Goal: Task Accomplishment & Management: Complete application form

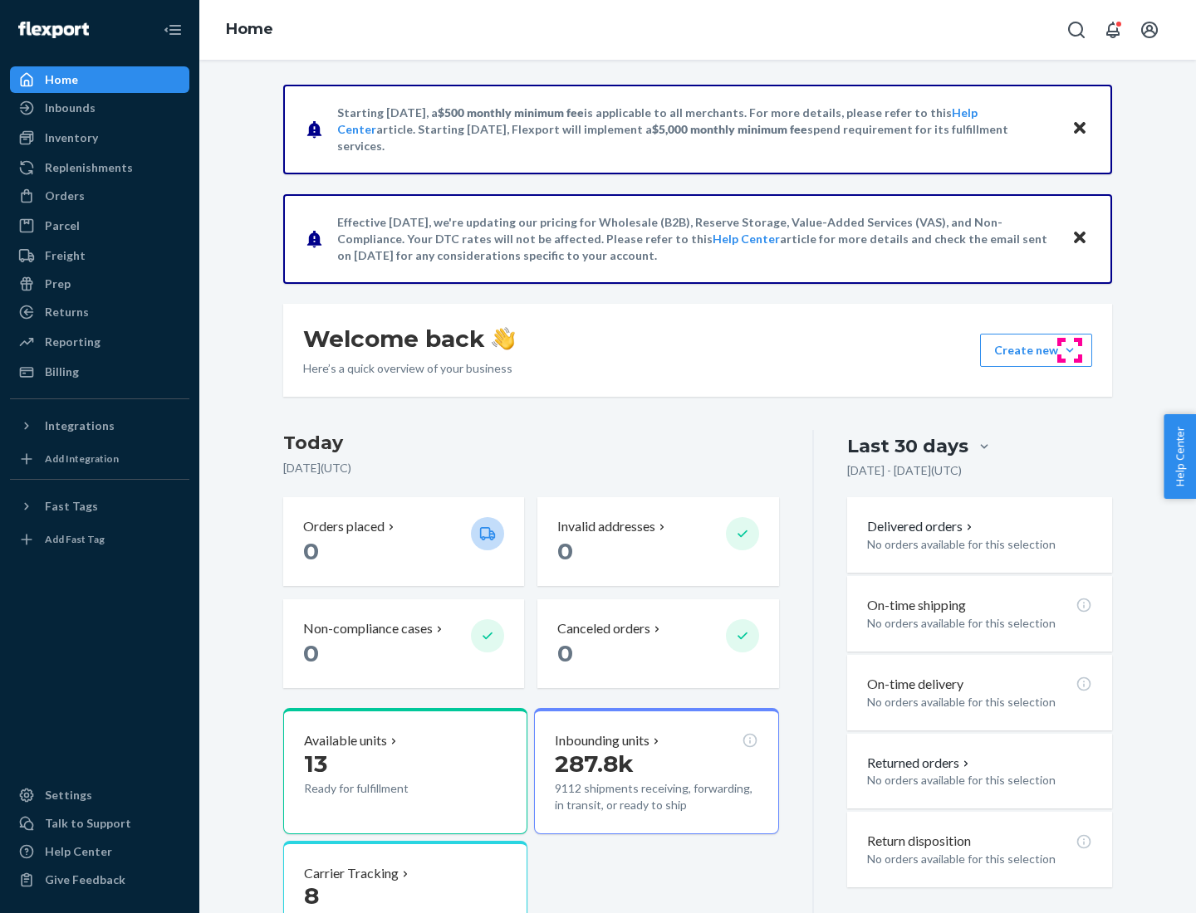
click at [1069, 350] on button "Create new Create new inbound Create new order Create new product" at bounding box center [1036, 350] width 112 height 33
click at [100, 108] on div "Inbounds" at bounding box center [100, 107] width 176 height 23
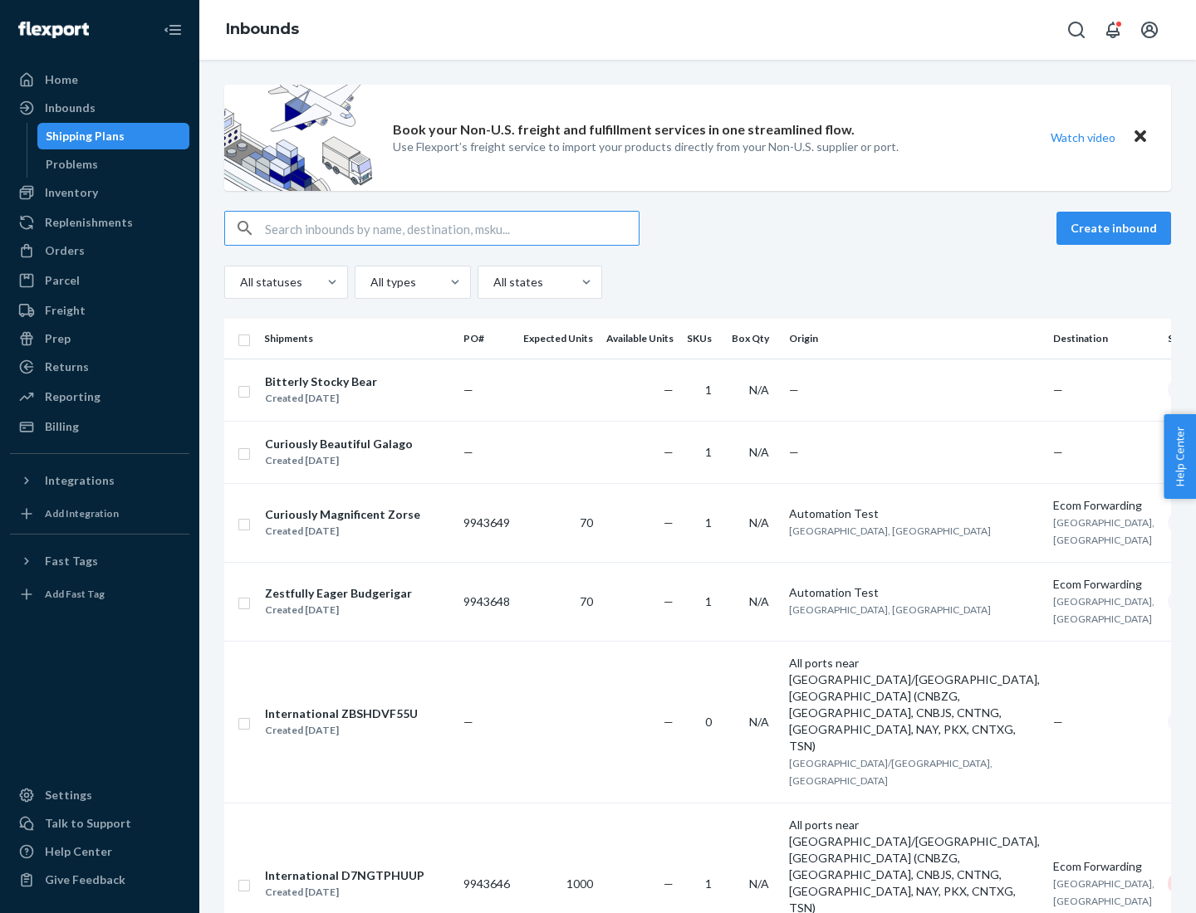
click at [1116, 228] on button "Create inbound" at bounding box center [1113, 228] width 115 height 33
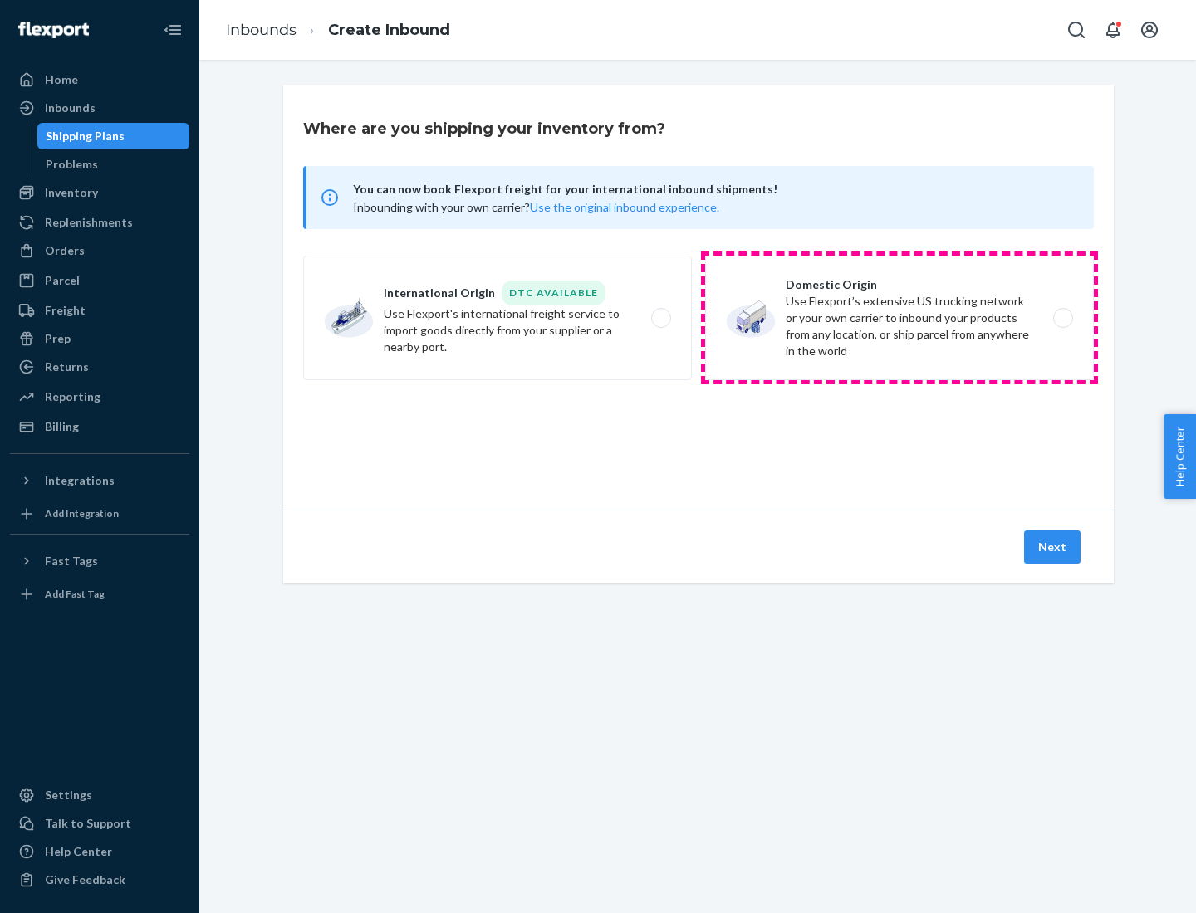
click at [899, 318] on label "Domestic Origin Use Flexport’s extensive US trucking network or your own carrie…" at bounding box center [899, 318] width 389 height 125
click at [1062, 318] on input "Domestic Origin Use Flexport’s extensive US trucking network or your own carrie…" at bounding box center [1067, 318] width 11 height 11
radio input "true"
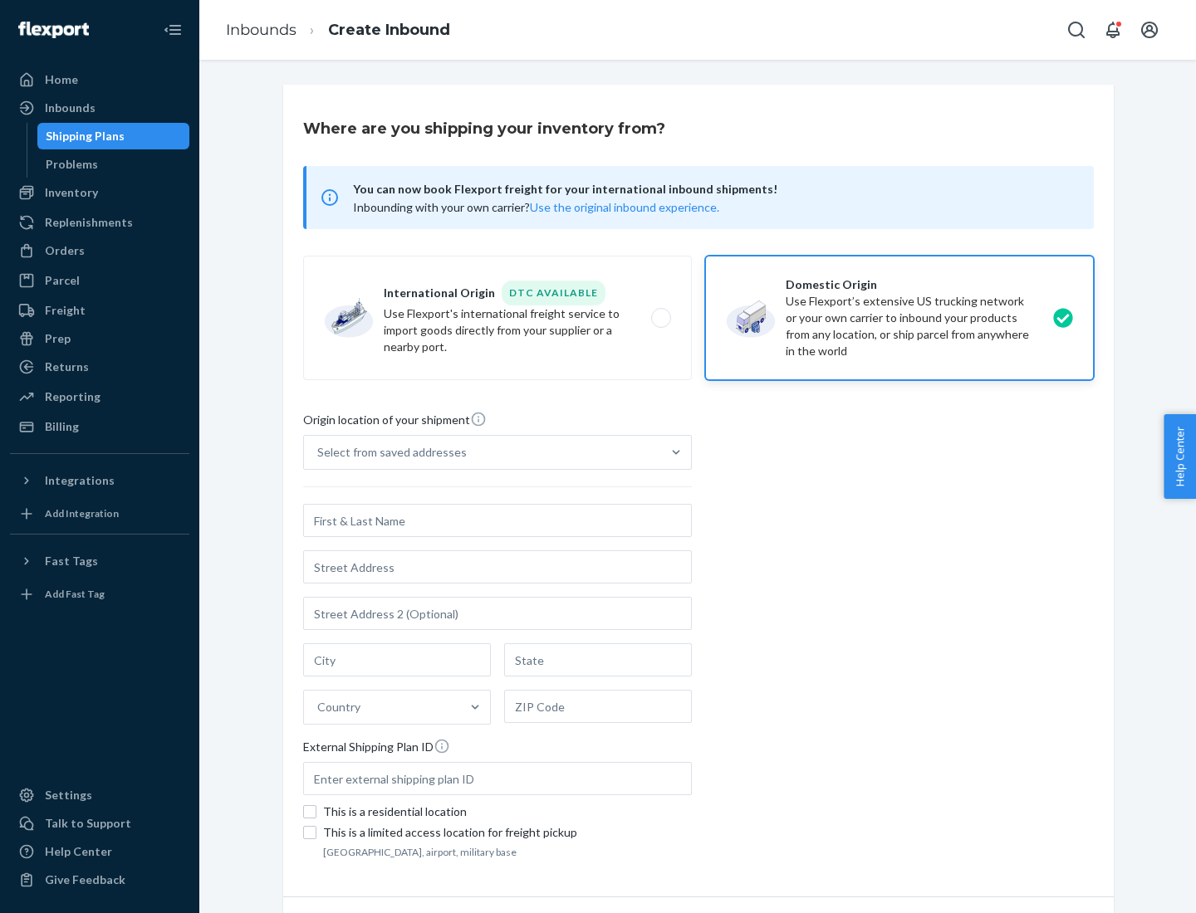
click at [482, 452] on div "Select from saved addresses" at bounding box center [482, 452] width 357 height 33
click at [319, 452] on input "Select from saved addresses" at bounding box center [318, 452] width 2 height 17
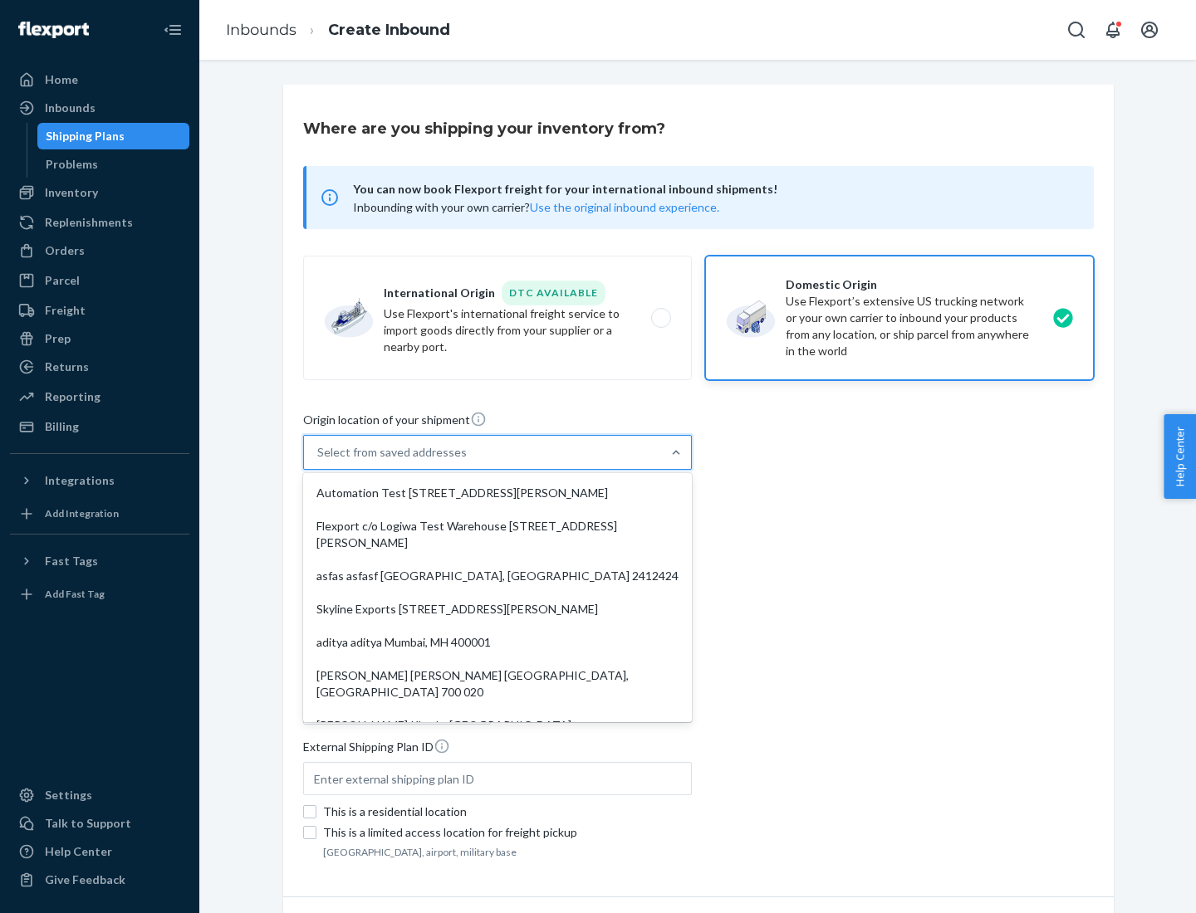
scroll to position [7, 0]
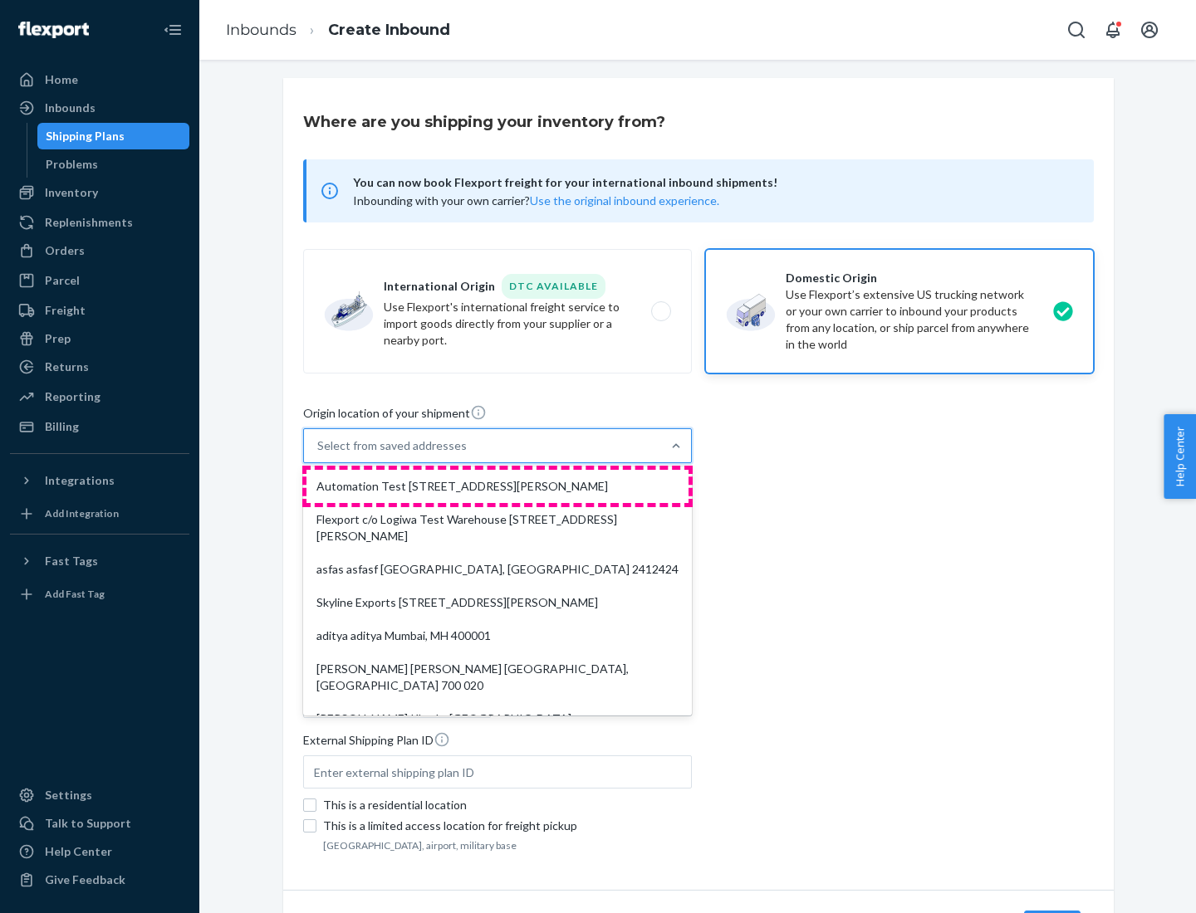
click at [497, 487] on div "Automation Test [STREET_ADDRESS][PERSON_NAME]" at bounding box center [497, 486] width 382 height 33
click at [319, 454] on input "option Automation Test [STREET_ADDRESS][PERSON_NAME]. 9 results available. Use …" at bounding box center [318, 446] width 2 height 17
type input "Automation Test"
type input "9th Floor"
type input "[GEOGRAPHIC_DATA]"
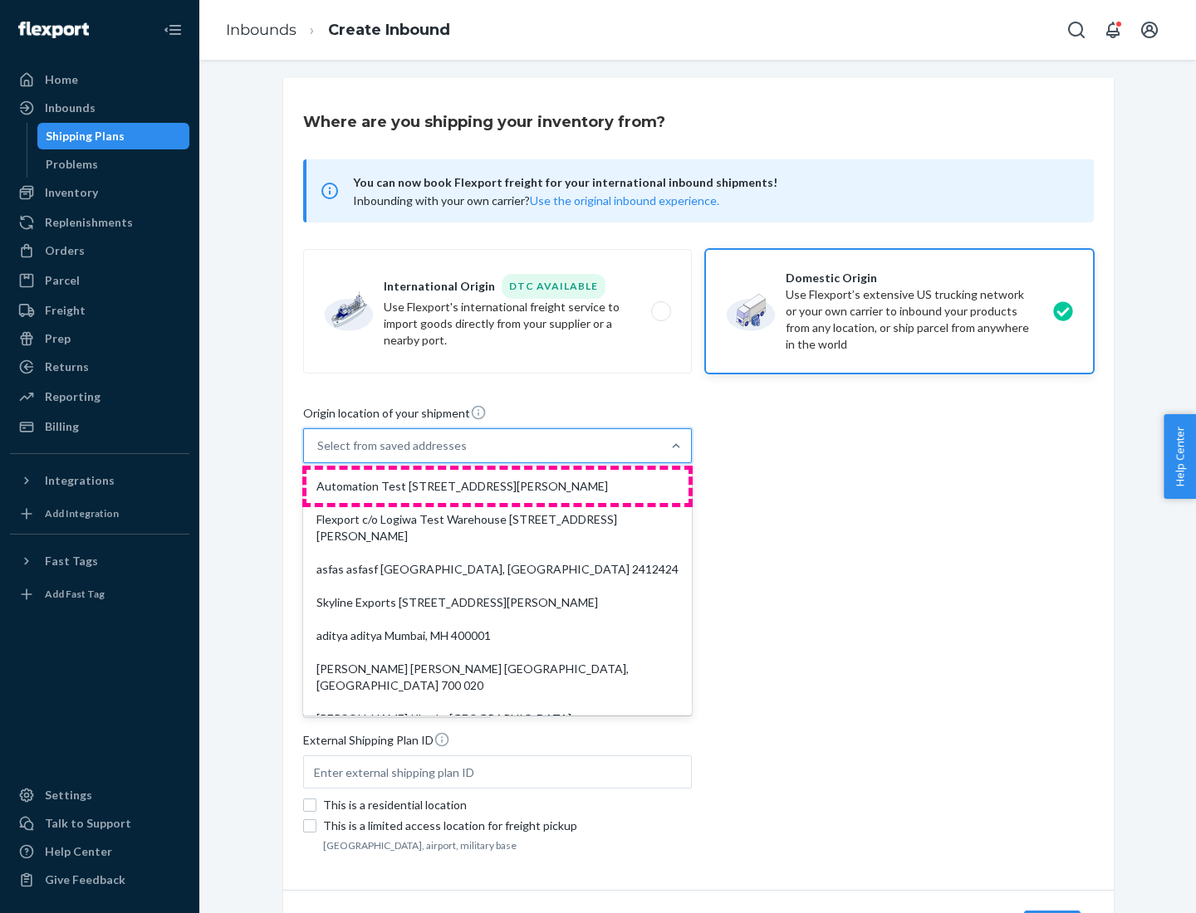
type input "CA"
type input "94104"
type input "[STREET_ADDRESS][PERSON_NAME]"
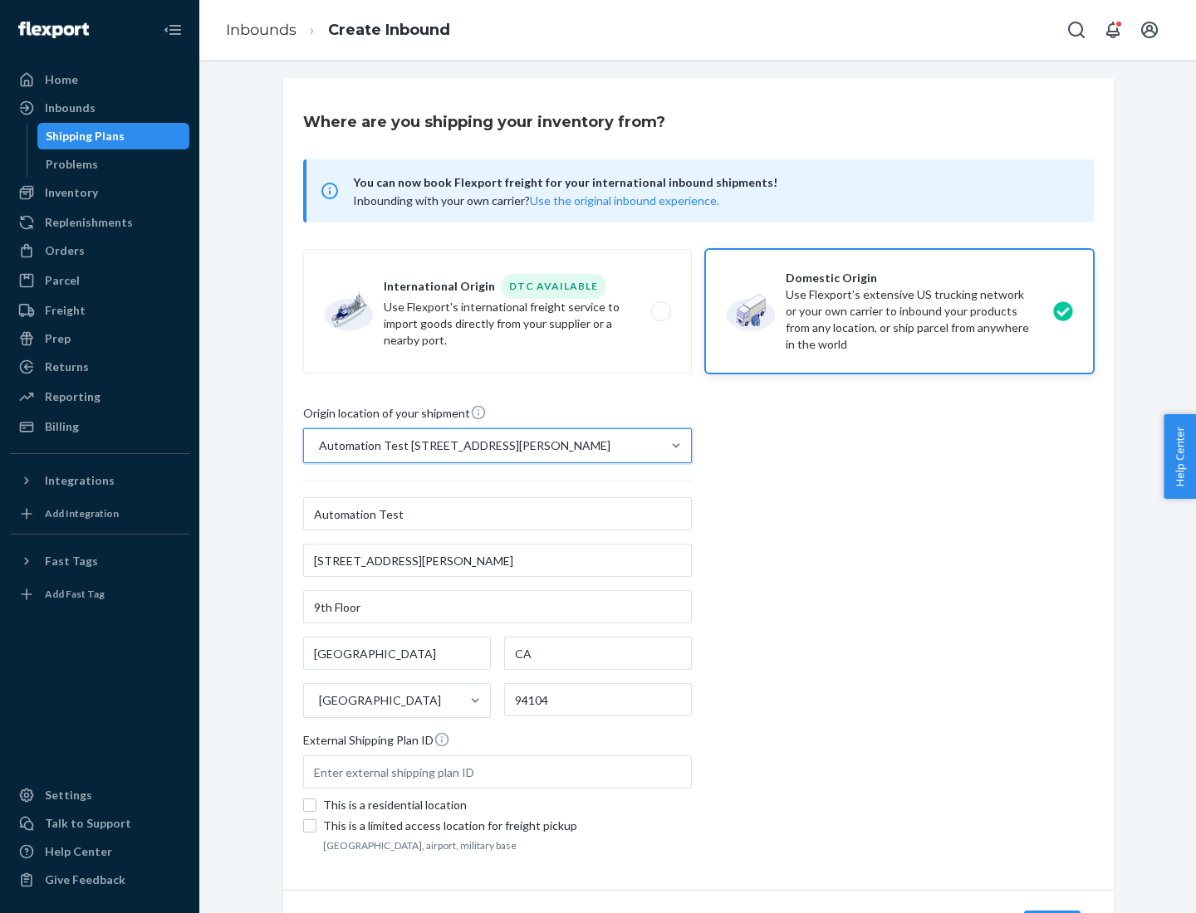
scroll to position [97, 0]
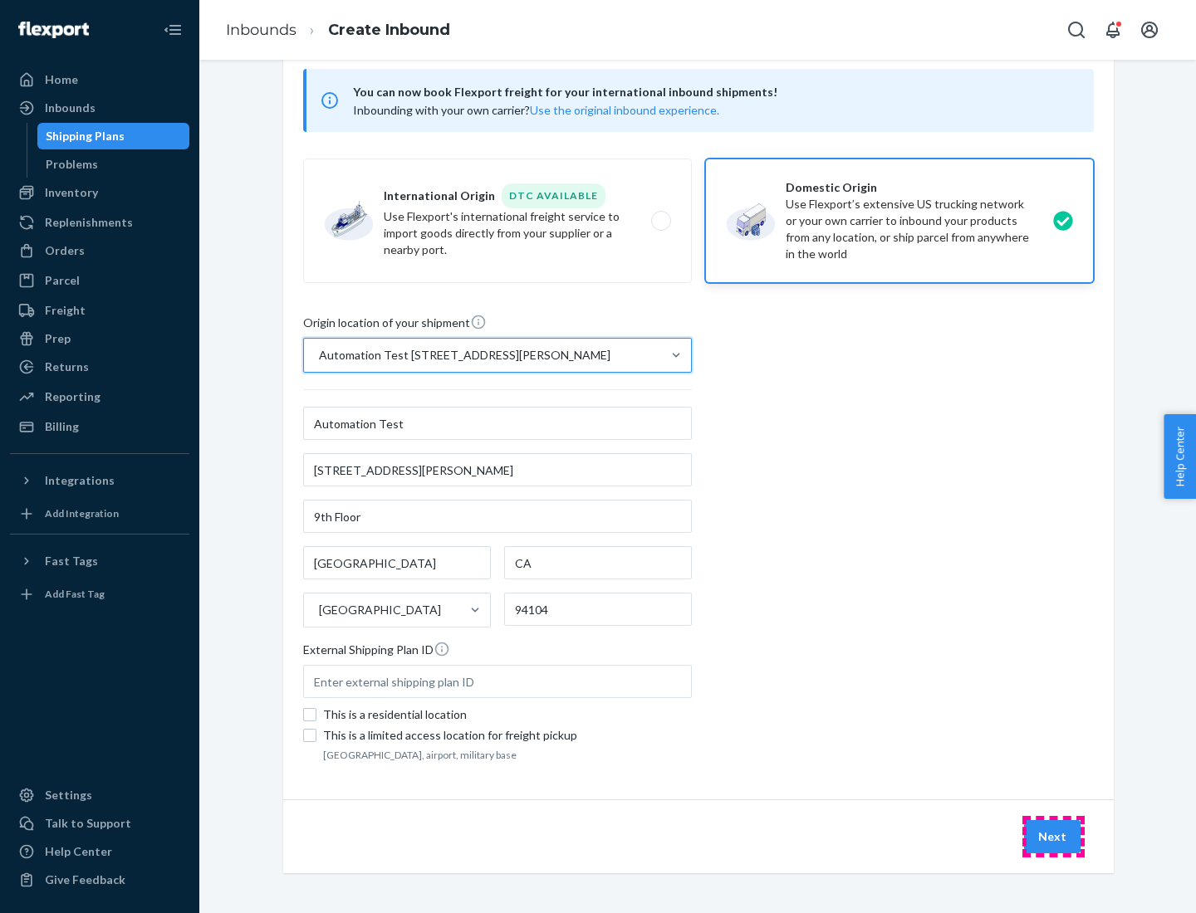
click at [1053, 837] on button "Next" at bounding box center [1052, 836] width 56 height 33
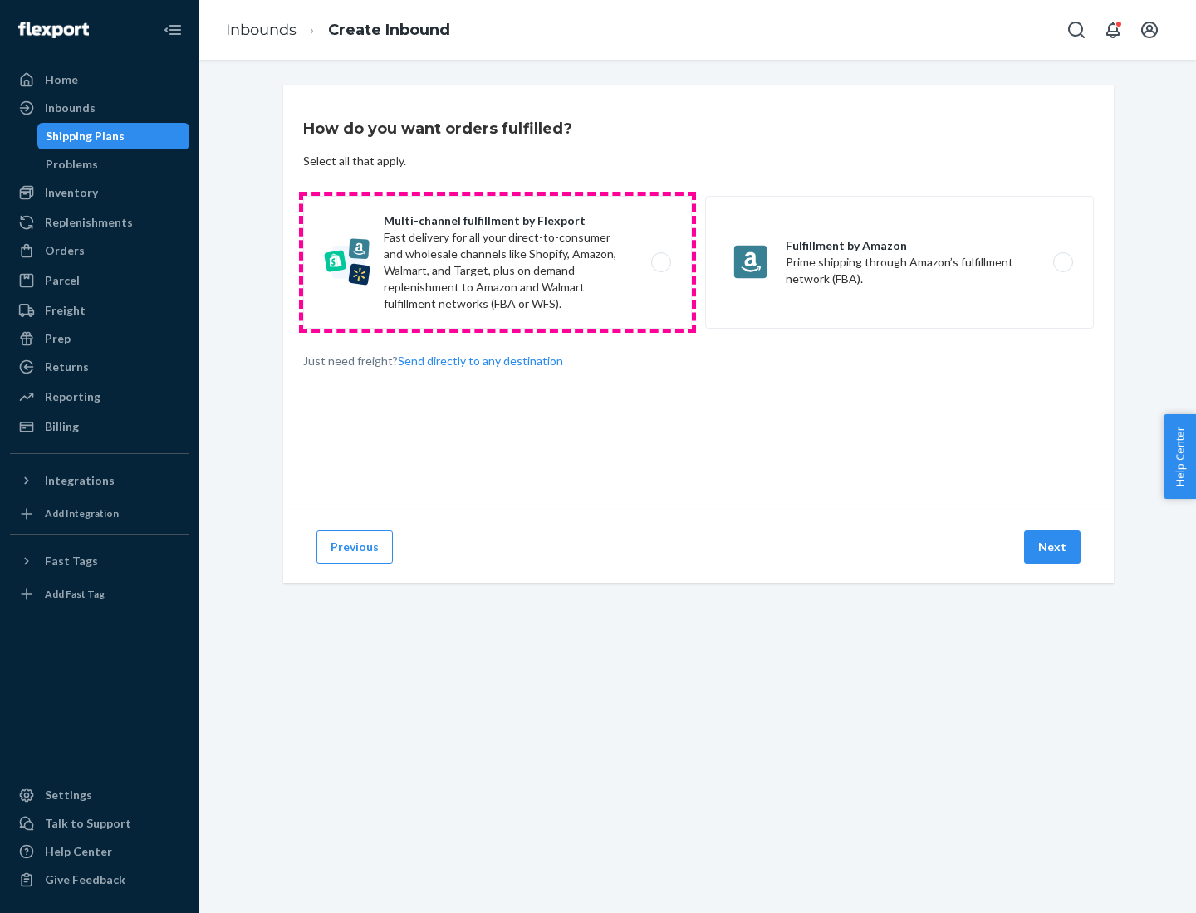
click at [497, 262] on label "Multi-channel fulfillment by Flexport Fast delivery for all your direct-to-cons…" at bounding box center [497, 262] width 389 height 133
click at [660, 262] on input "Multi-channel fulfillment by Flexport Fast delivery for all your direct-to-cons…" at bounding box center [665, 262] width 11 height 11
radio input "true"
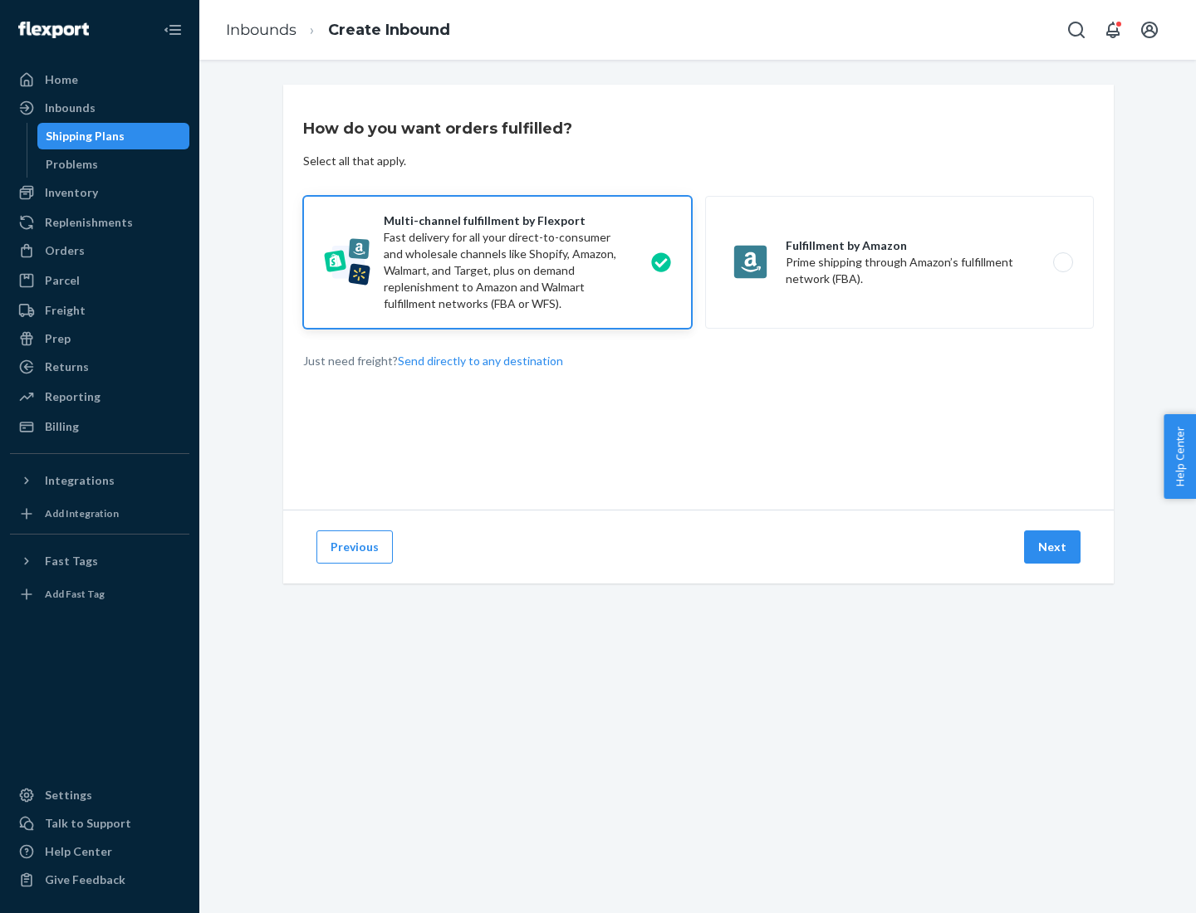
click at [1053, 547] on button "Next" at bounding box center [1052, 547] width 56 height 33
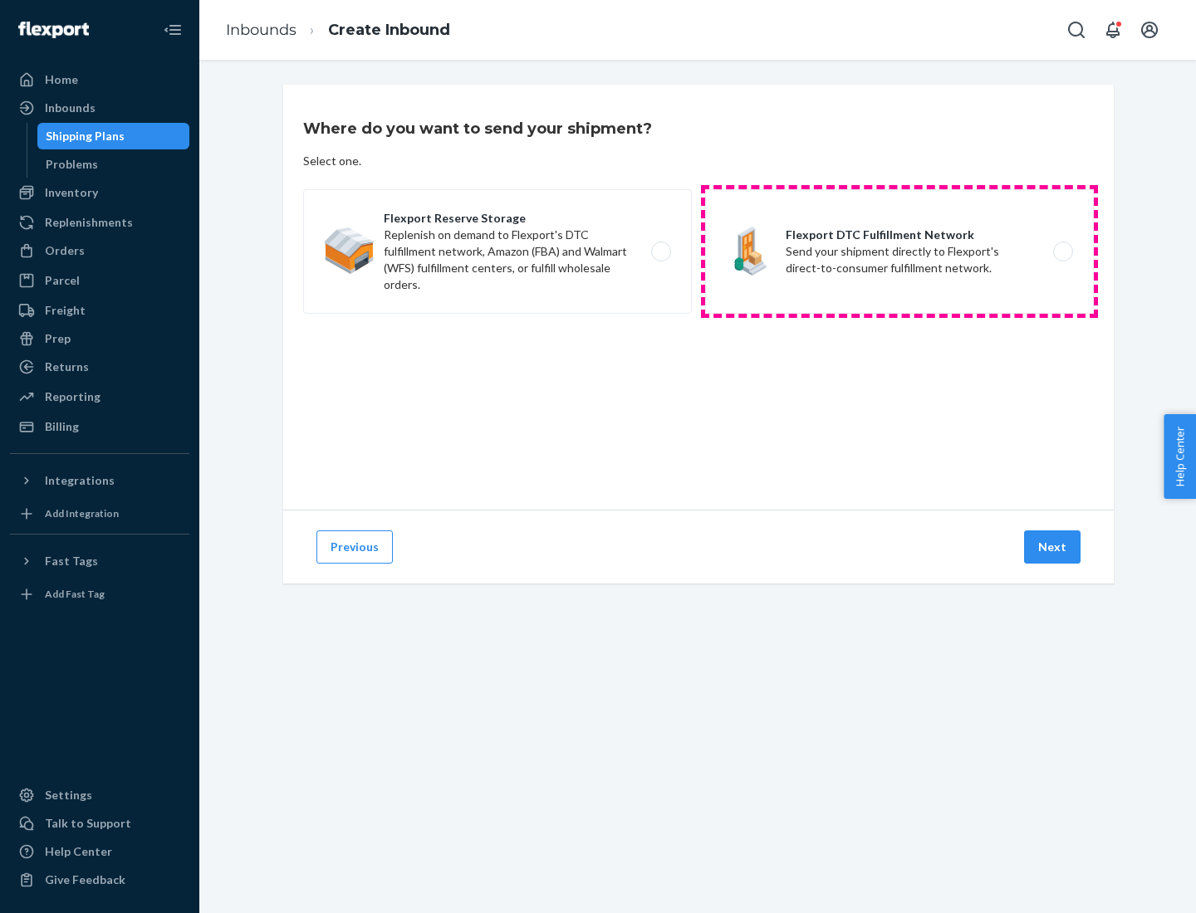
click at [899, 252] on label "Flexport DTC Fulfillment Network Send your shipment directly to Flexport's dire…" at bounding box center [899, 251] width 389 height 125
click at [1062, 252] on input "Flexport DTC Fulfillment Network Send your shipment directly to Flexport's dire…" at bounding box center [1067, 252] width 11 height 11
radio input "true"
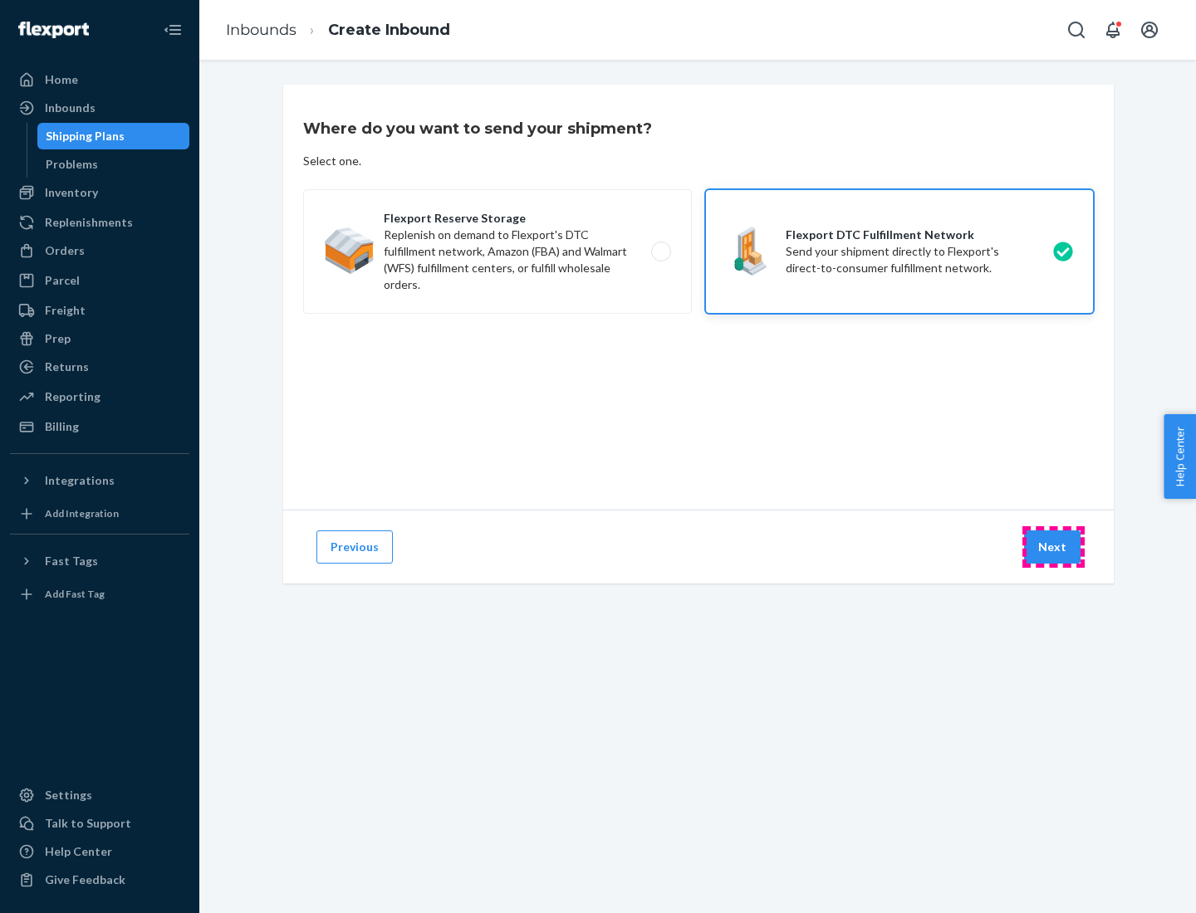
click at [1053, 547] on button "Next" at bounding box center [1052, 547] width 56 height 33
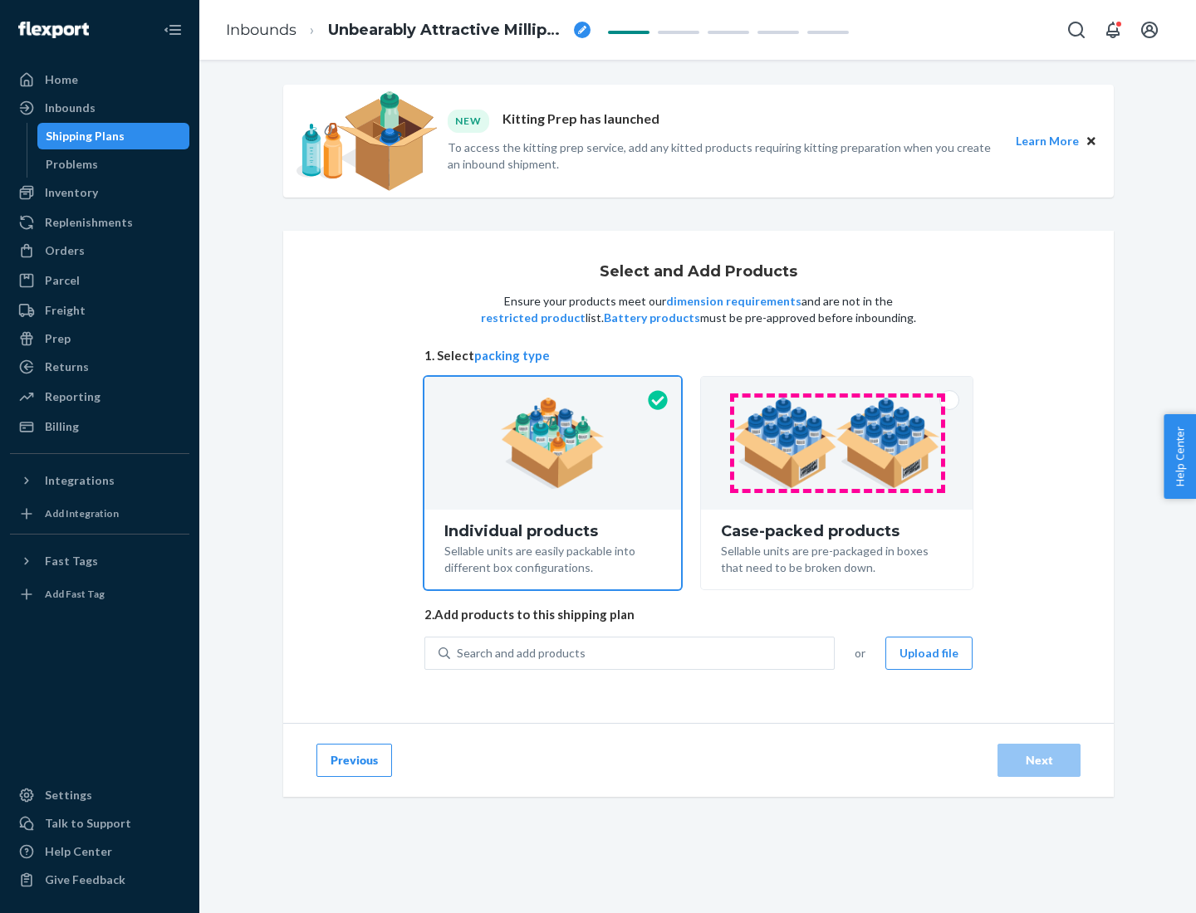
click at [837, 443] on img at bounding box center [836, 443] width 207 height 91
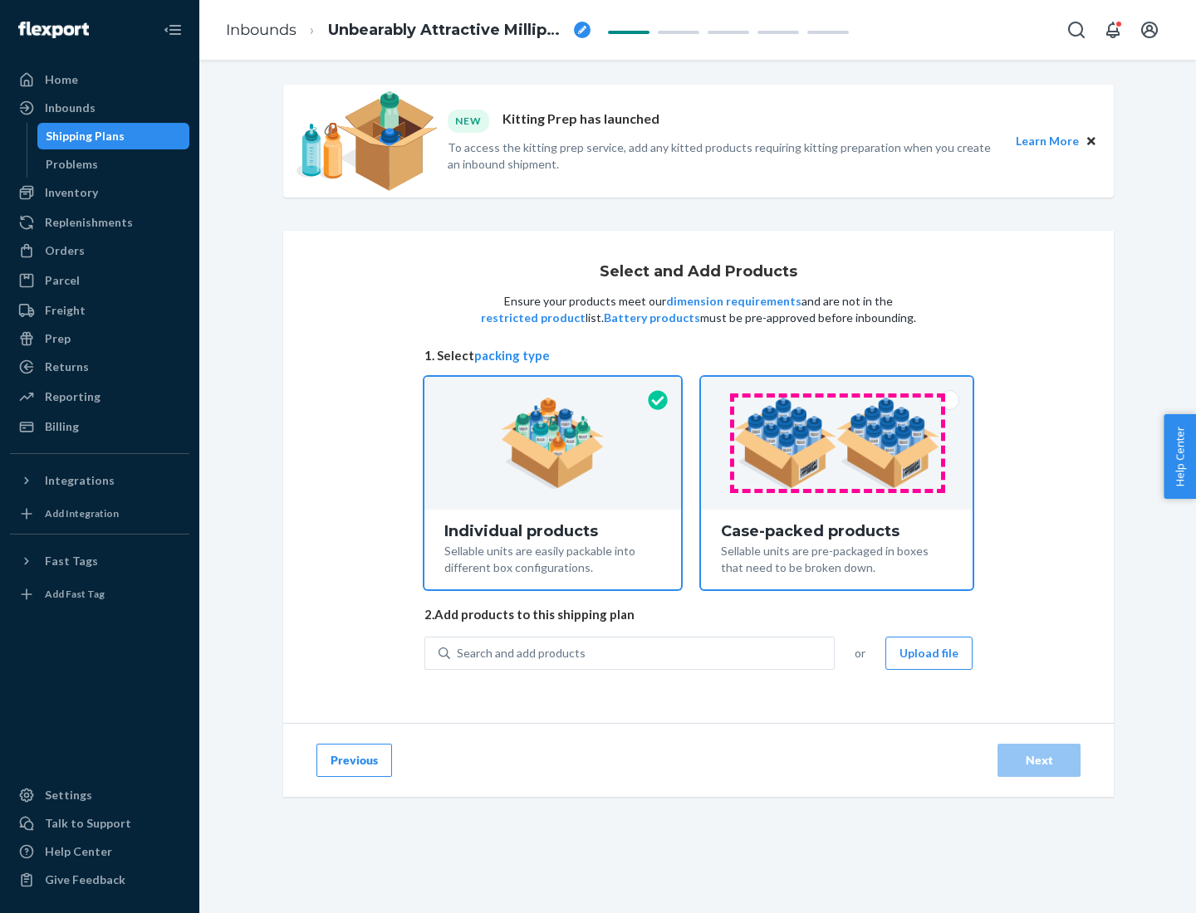
click at [837, 388] on input "Case-packed products Sellable units are pre-packaged in boxes that need to be b…" at bounding box center [836, 382] width 11 height 11
radio input "true"
radio input "false"
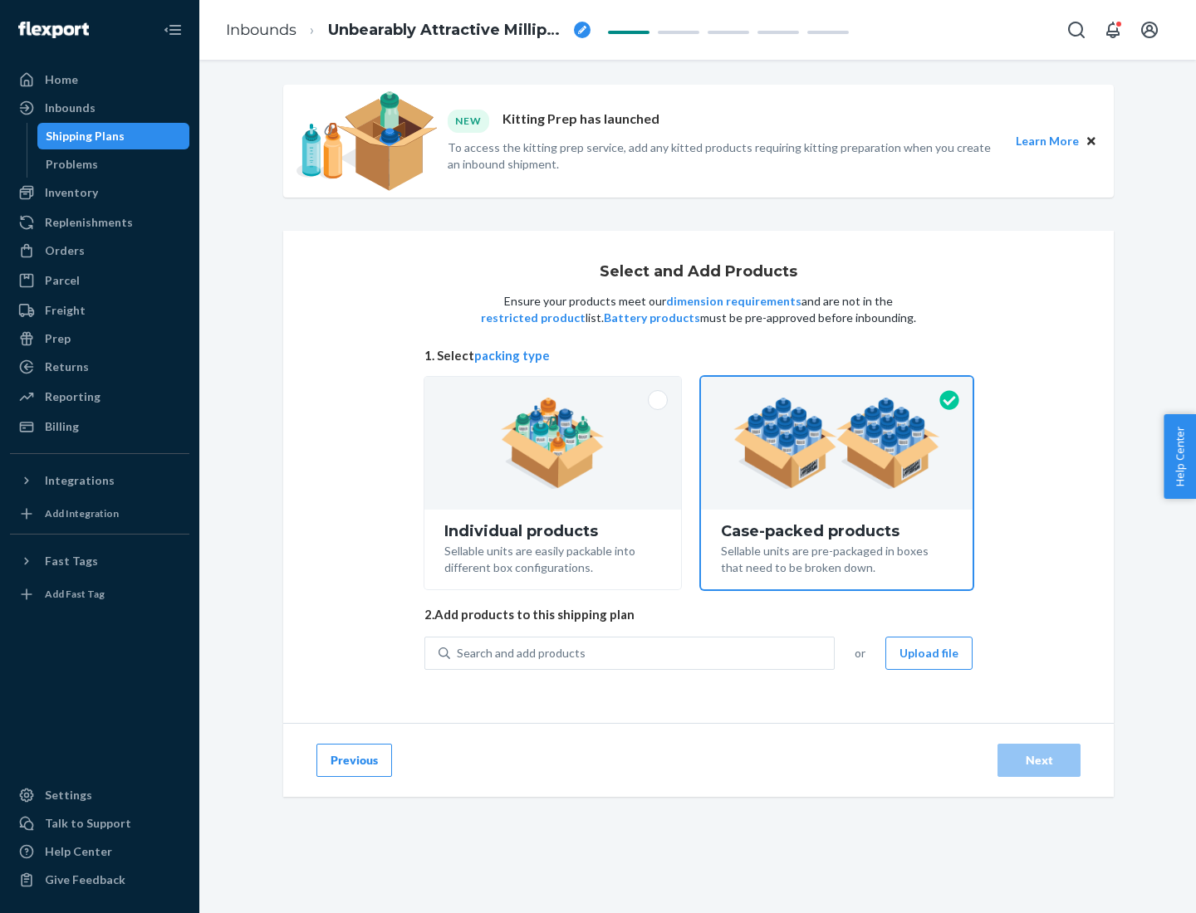
click at [643, 653] on div "Search and add products" at bounding box center [642, 653] width 384 height 30
click at [458, 653] on input "Search and add products" at bounding box center [458, 653] width 2 height 17
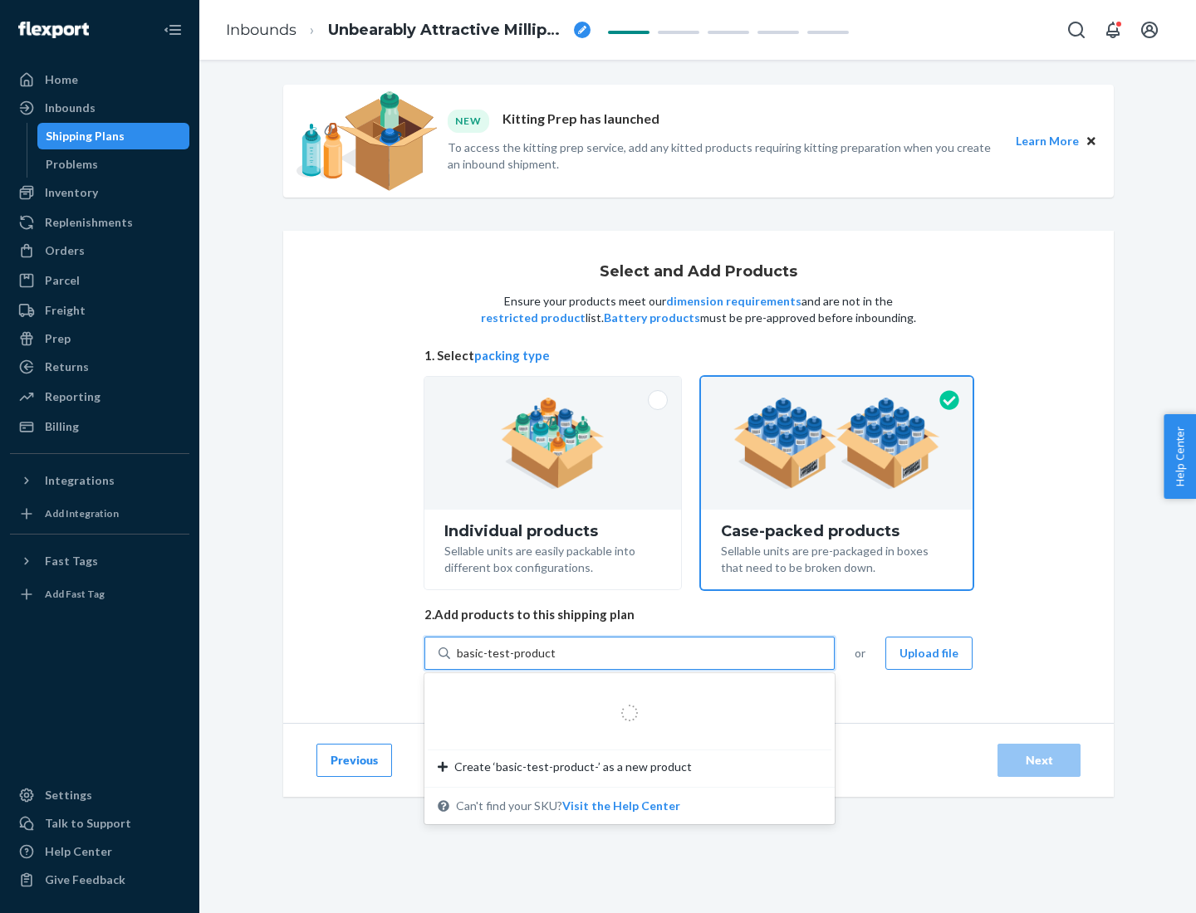
type input "basic-test-product-1"
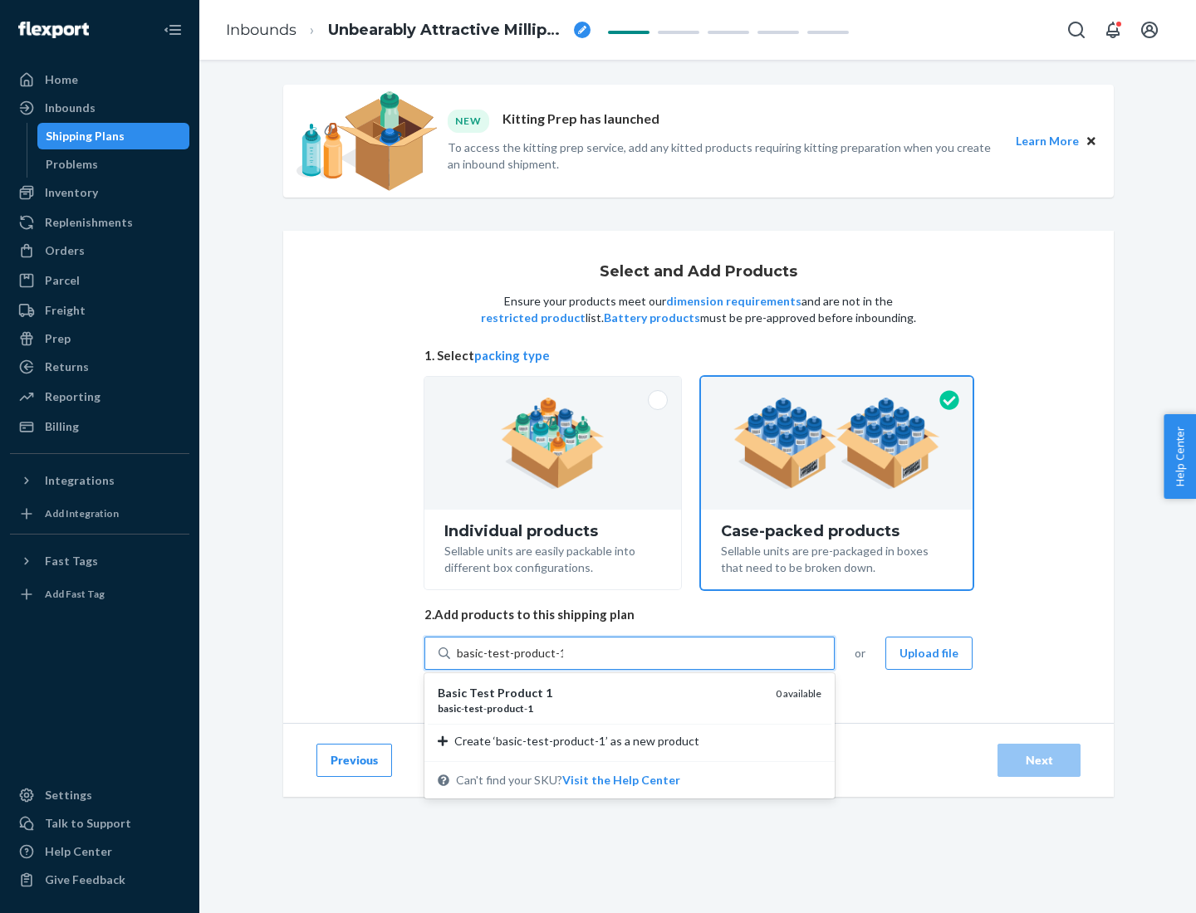
click at [600, 708] on div "basic - test - product - 1" at bounding box center [600, 709] width 325 height 14
click at [563, 662] on input "basic-test-product-1" at bounding box center [510, 653] width 106 height 17
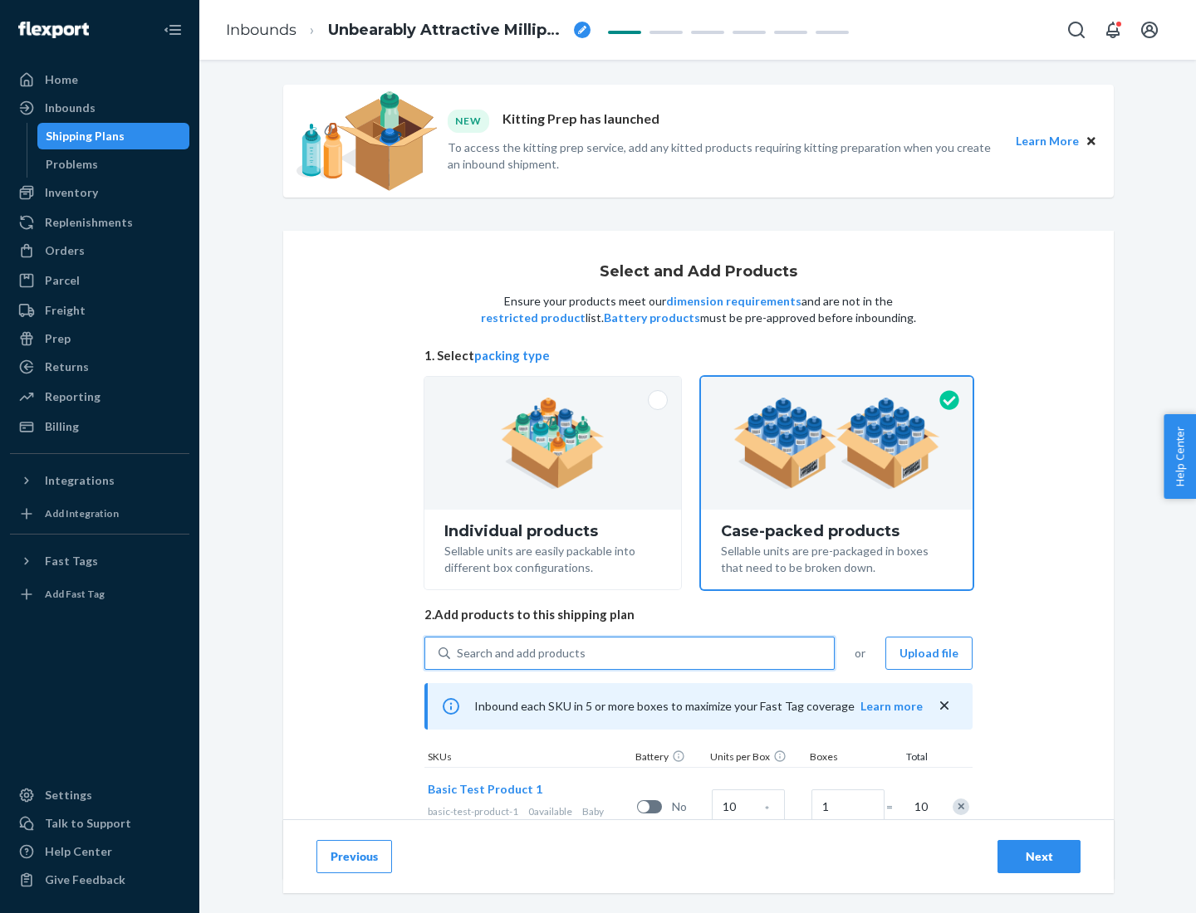
scroll to position [60, 0]
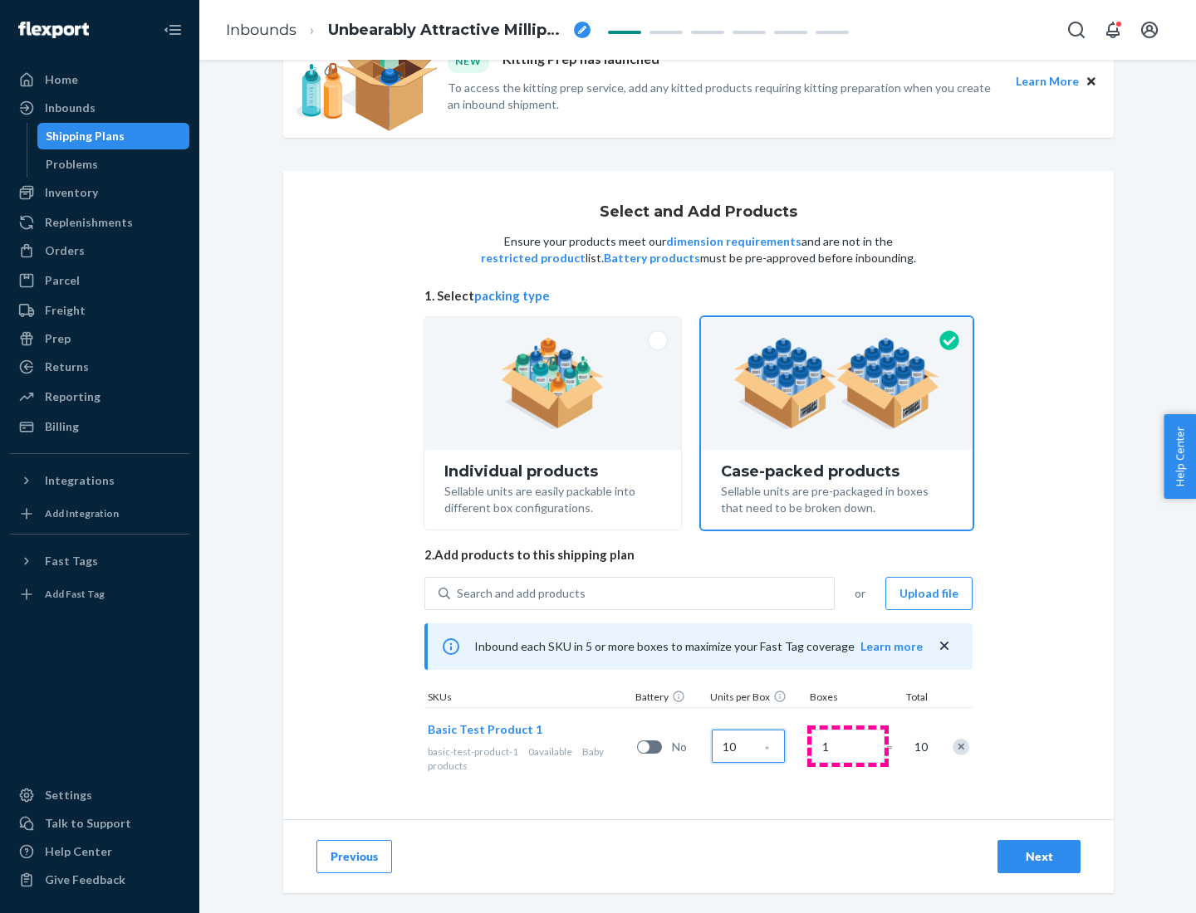
type input "10"
type input "7"
click at [1039, 857] on div "Next" at bounding box center [1038, 857] width 55 height 17
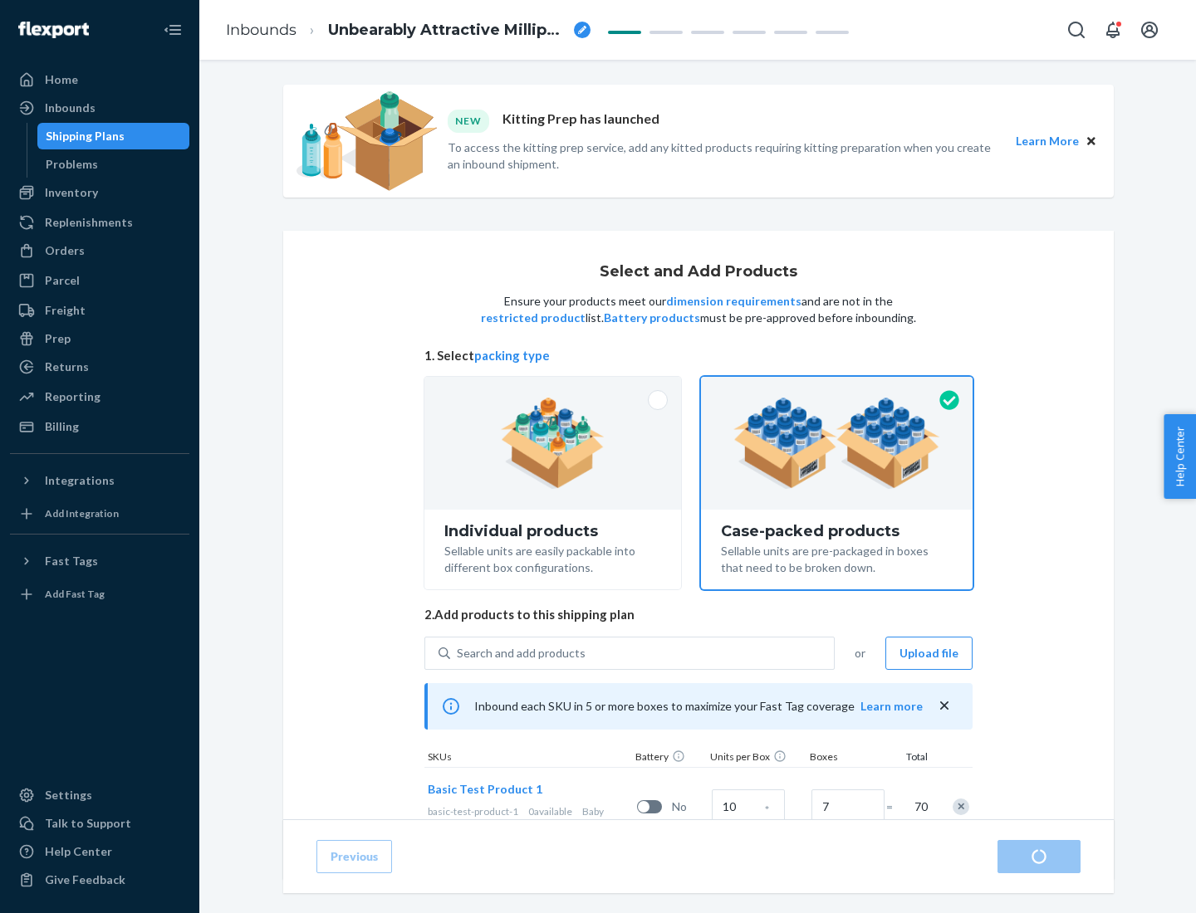
radio input "true"
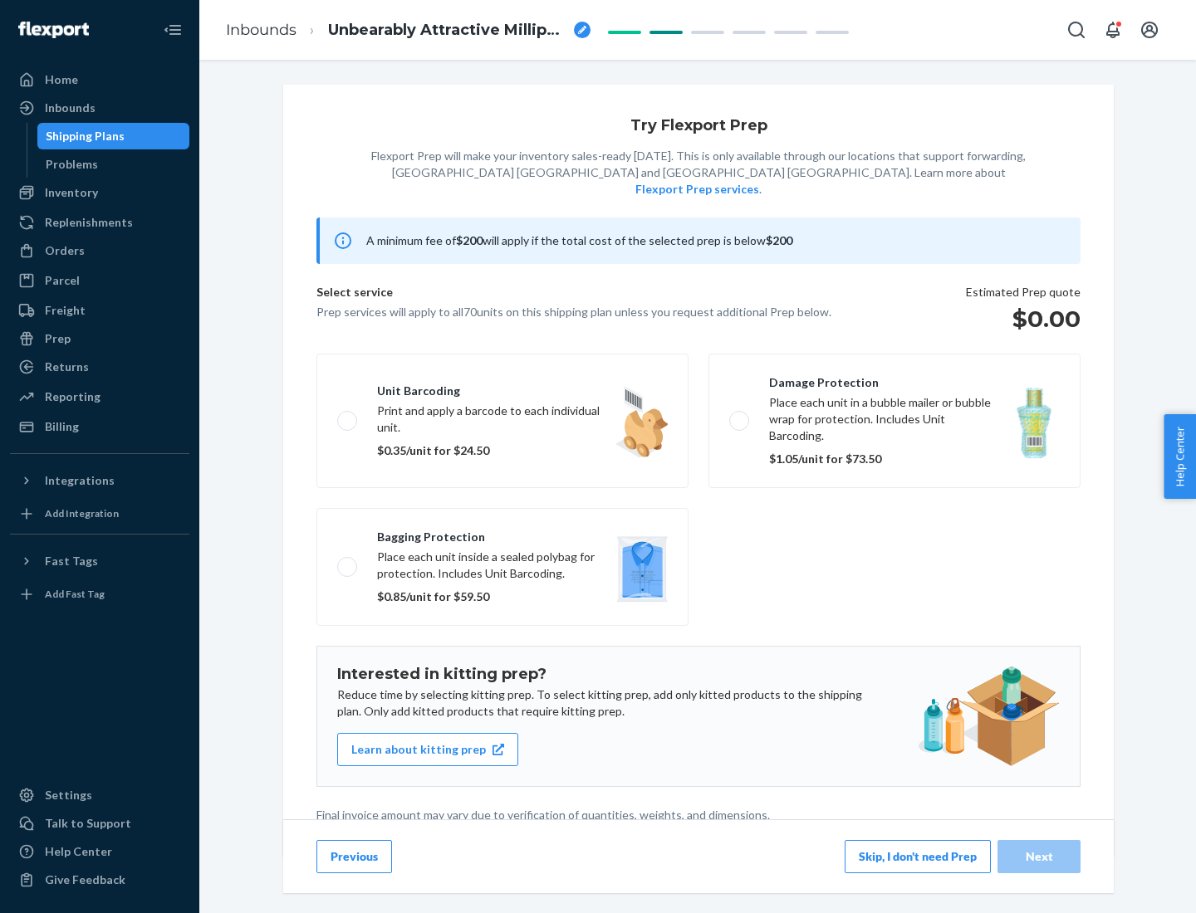
scroll to position [4, 0]
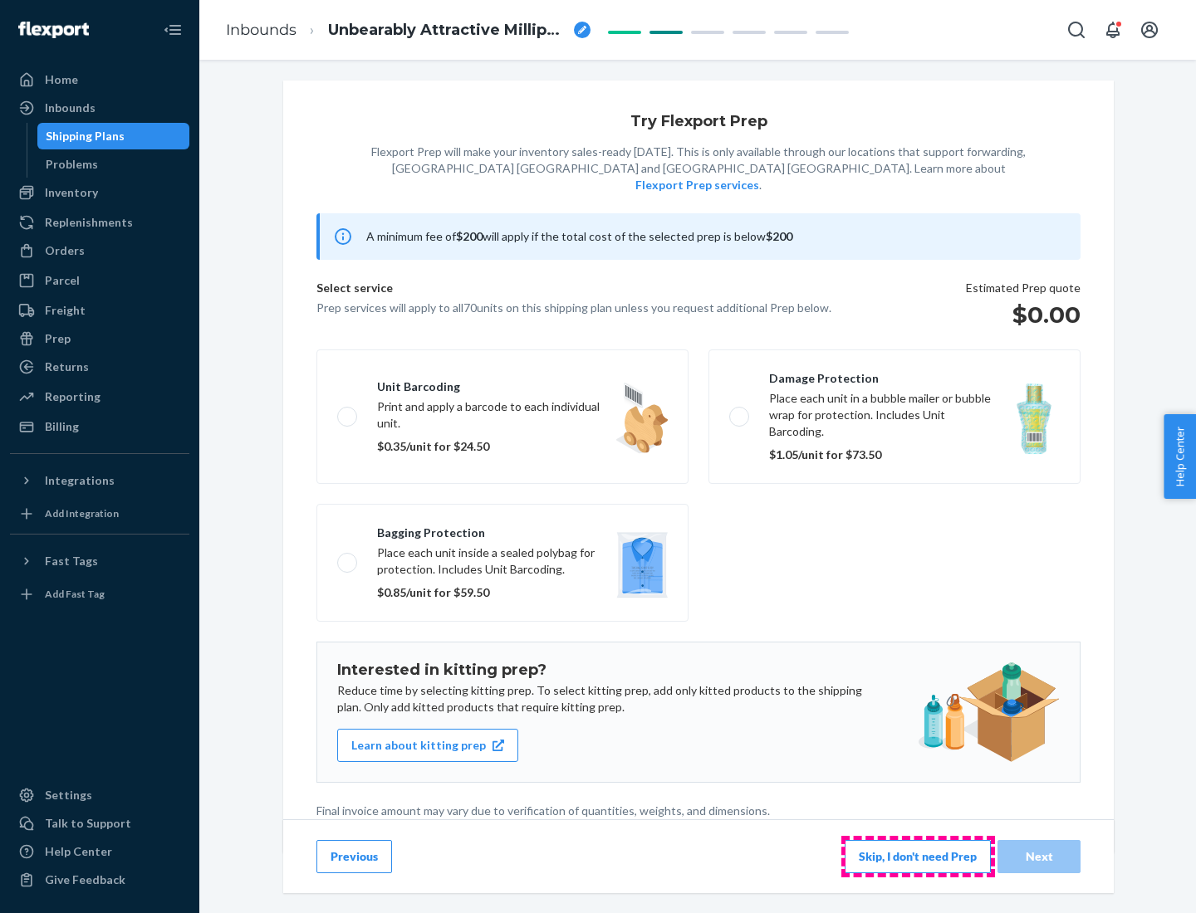
click at [917, 856] on button "Skip, I don't need Prep" at bounding box center [917, 856] width 146 height 33
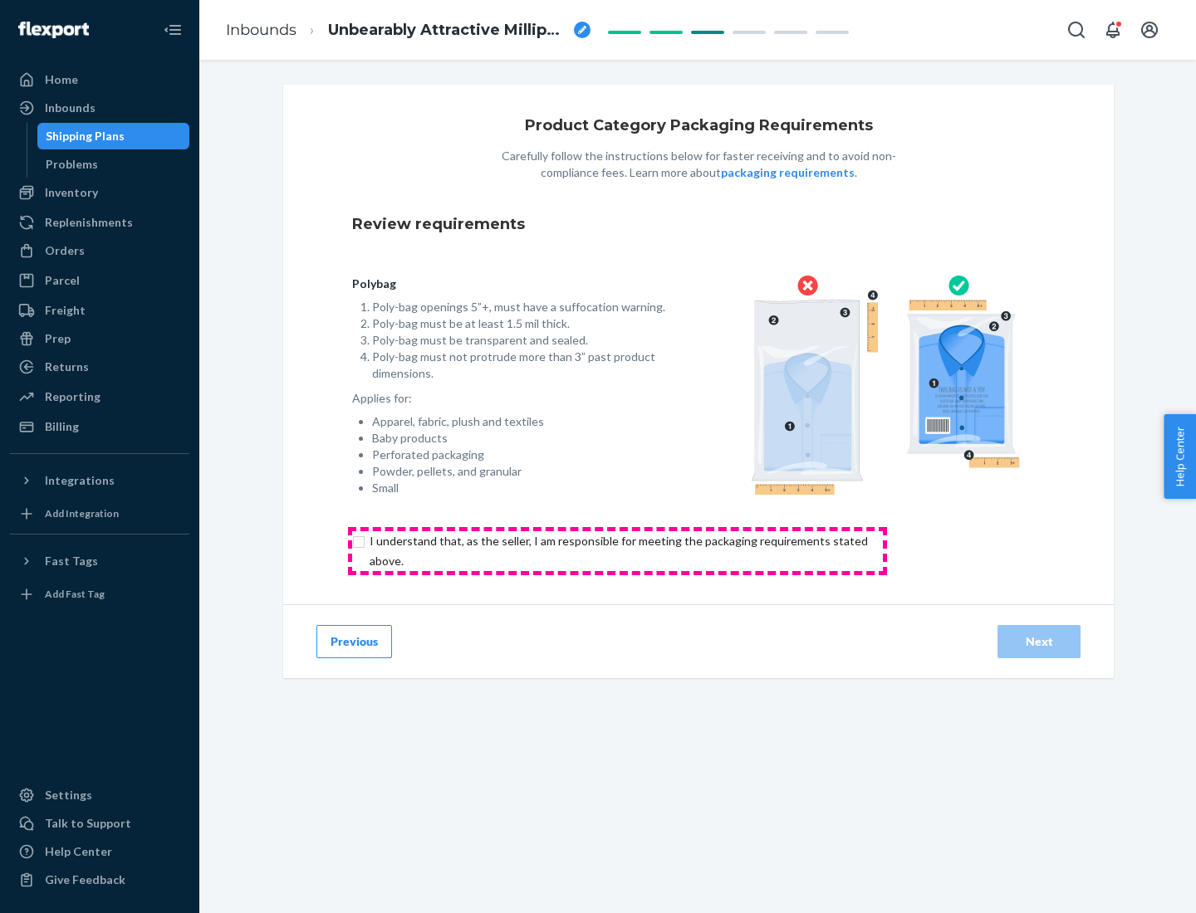
click at [617, 550] on input "checkbox" at bounding box center [628, 551] width 552 height 40
checkbox input "true"
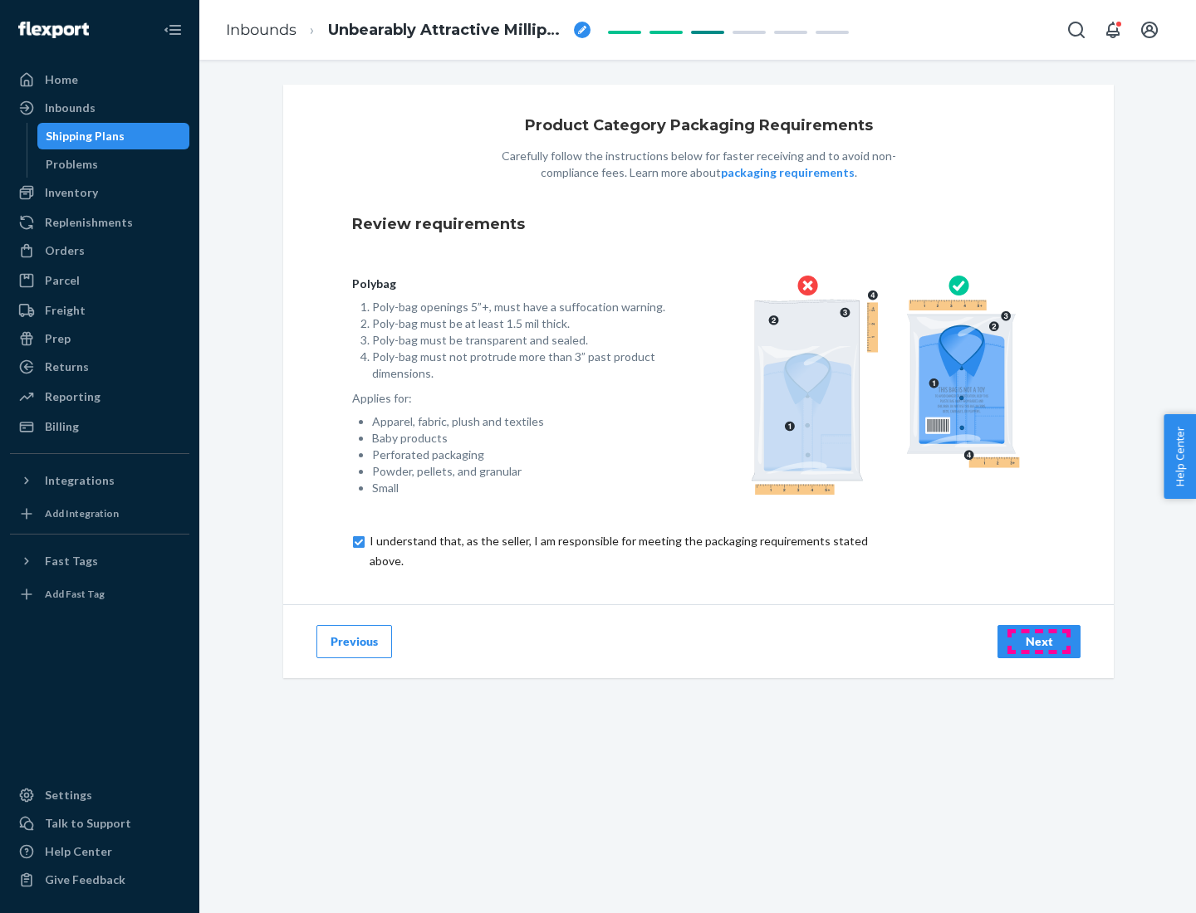
click at [1039, 641] on div "Next" at bounding box center [1038, 641] width 55 height 17
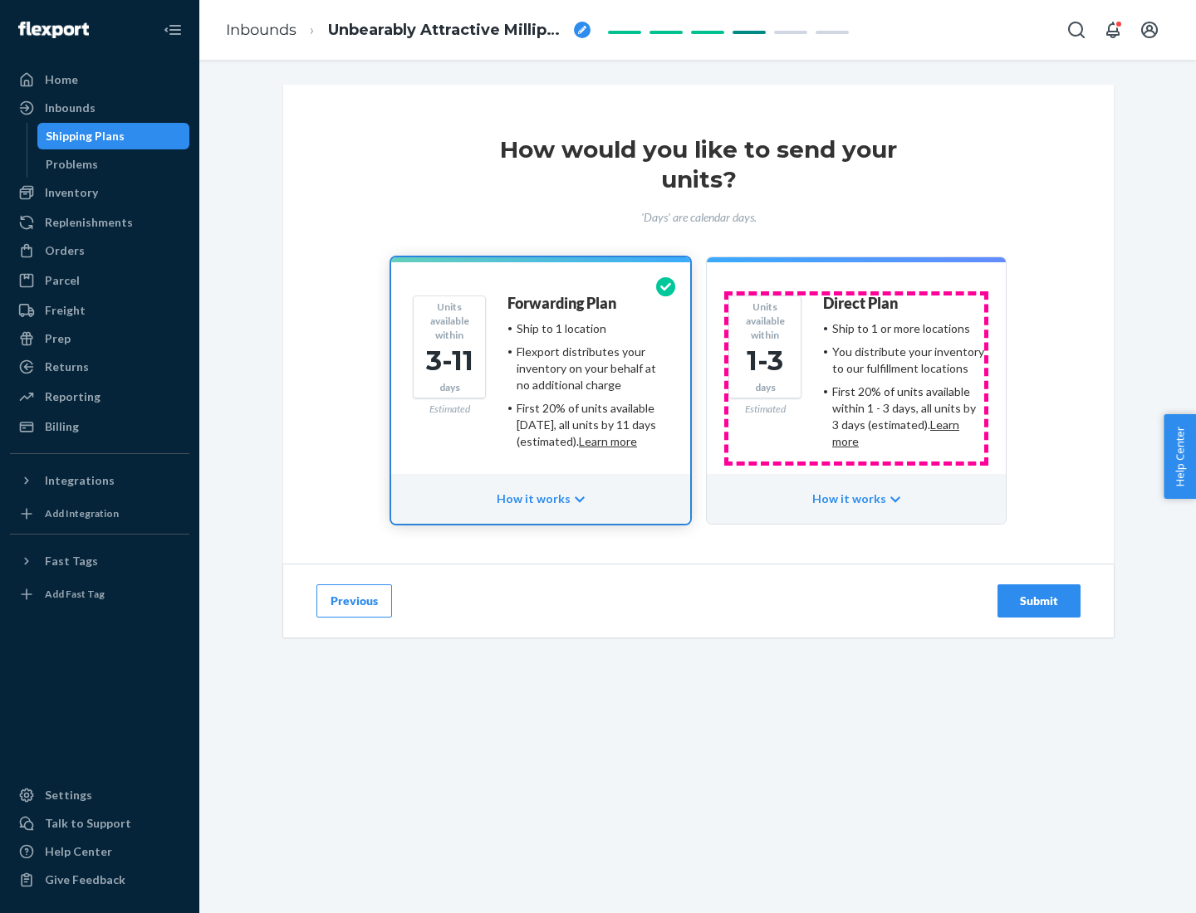
click at [856, 379] on ul "Ship to 1 or more locations You distribute your inventory to our fulfillment lo…" at bounding box center [903, 385] width 161 height 130
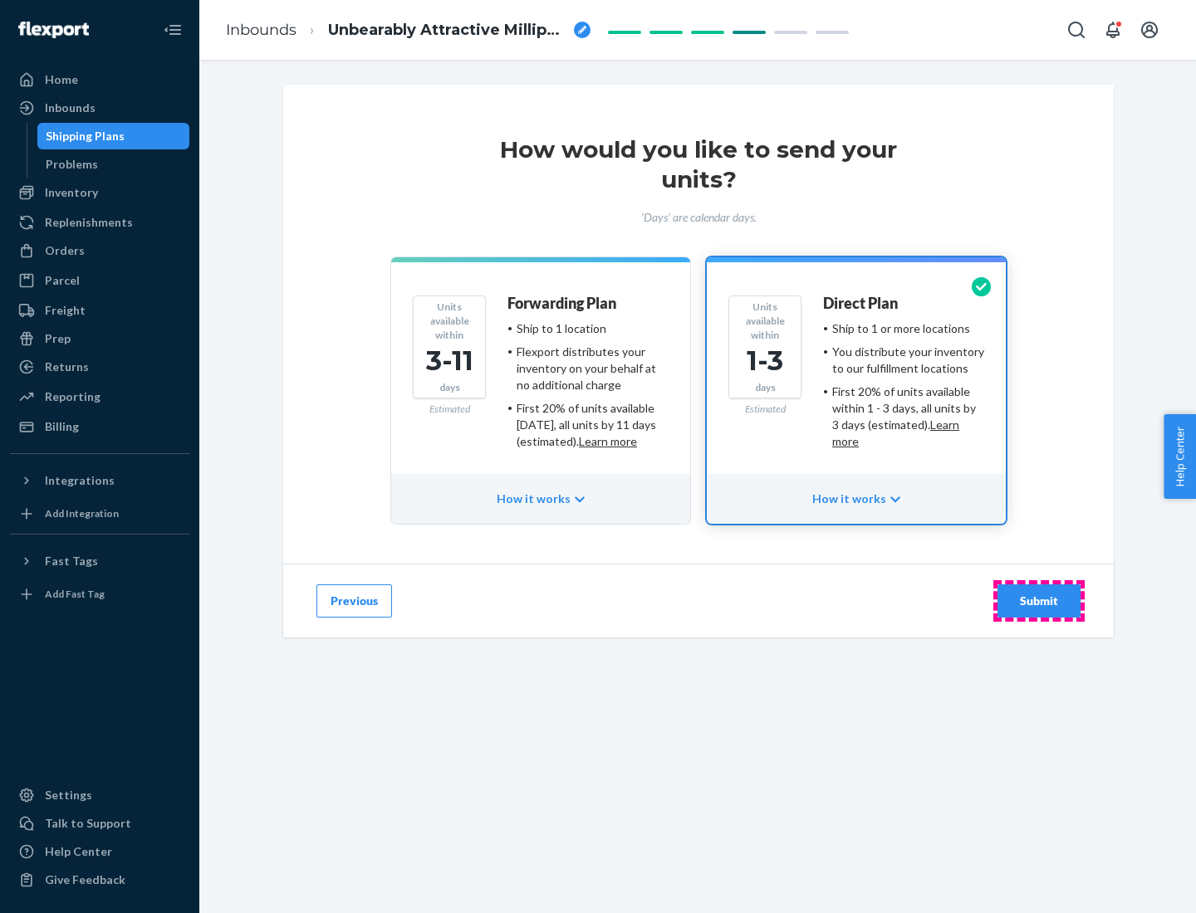
click at [1039, 601] on div "Submit" at bounding box center [1038, 601] width 55 height 17
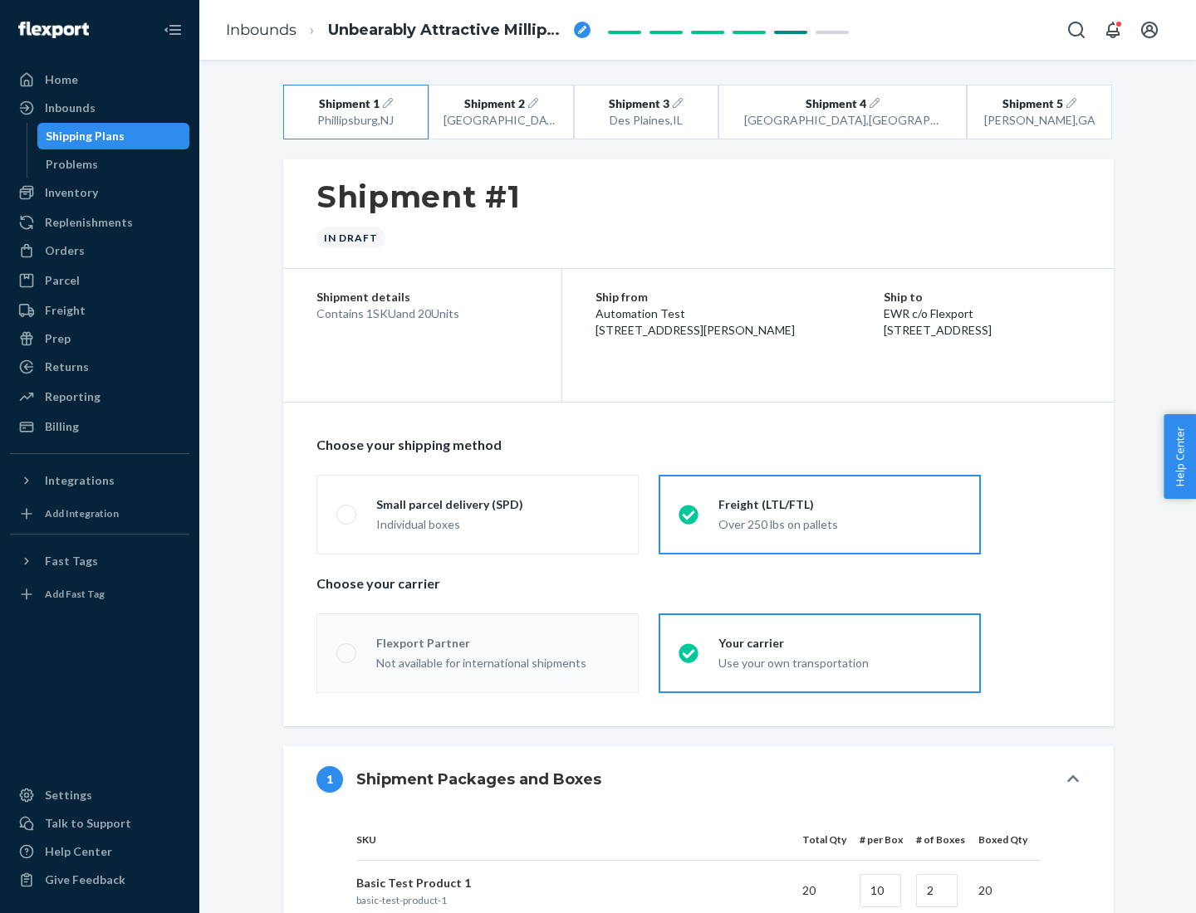
radio input "true"
radio input "false"
radio input "true"
radio input "false"
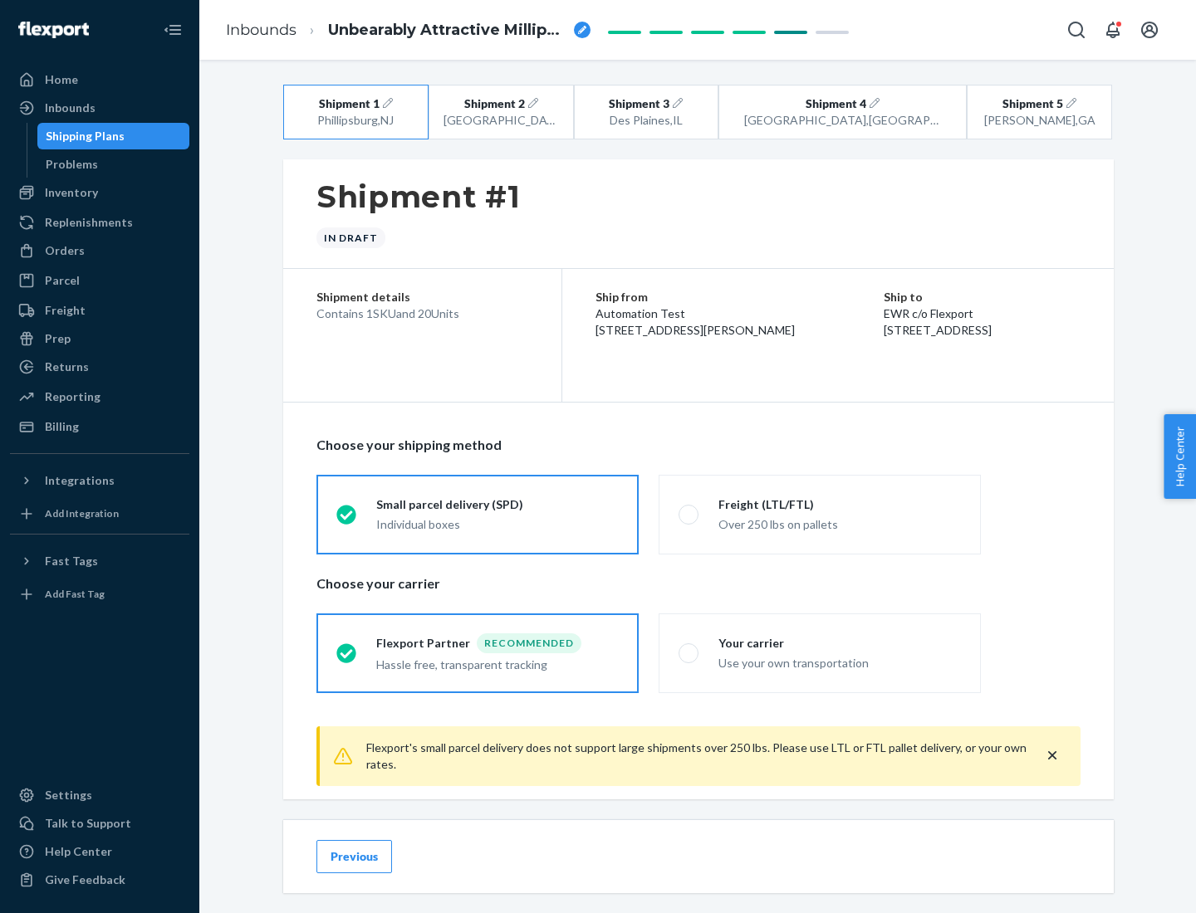
scroll to position [18, 0]
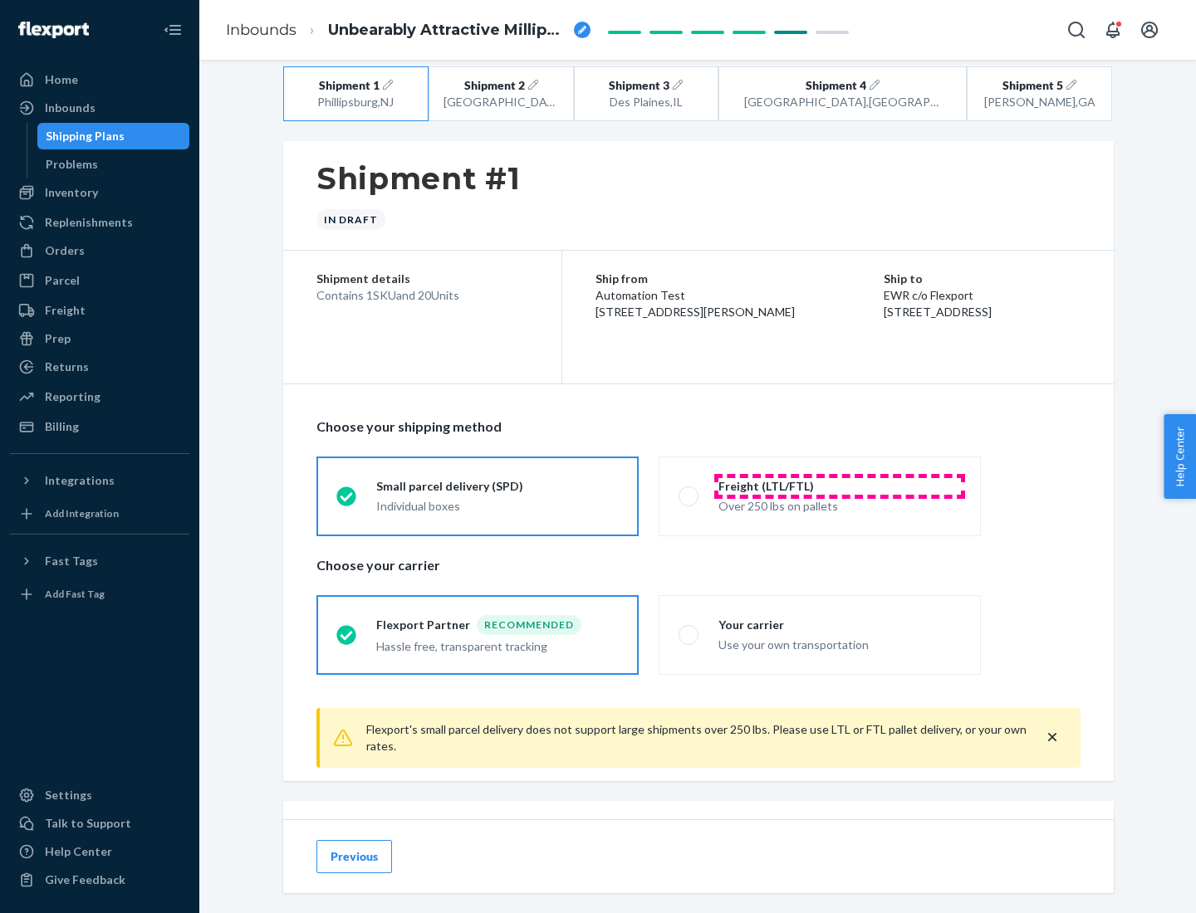
click at [839, 486] on div "Freight (LTL/FTL)" at bounding box center [839, 486] width 242 height 17
click at [689, 491] on input "Freight (LTL/FTL) Over 250 lbs on pallets" at bounding box center [683, 496] width 11 height 11
radio input "true"
radio input "false"
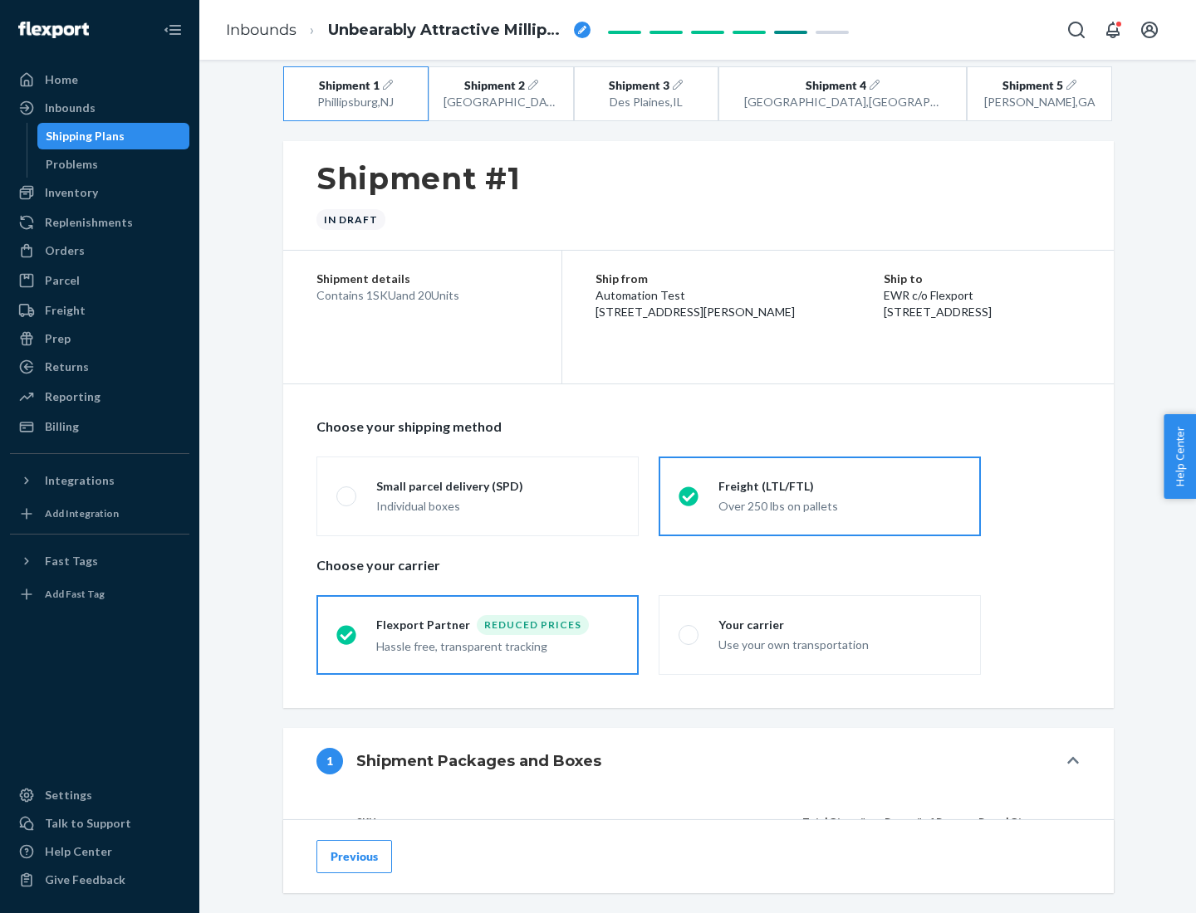
scroll to position [157, 0]
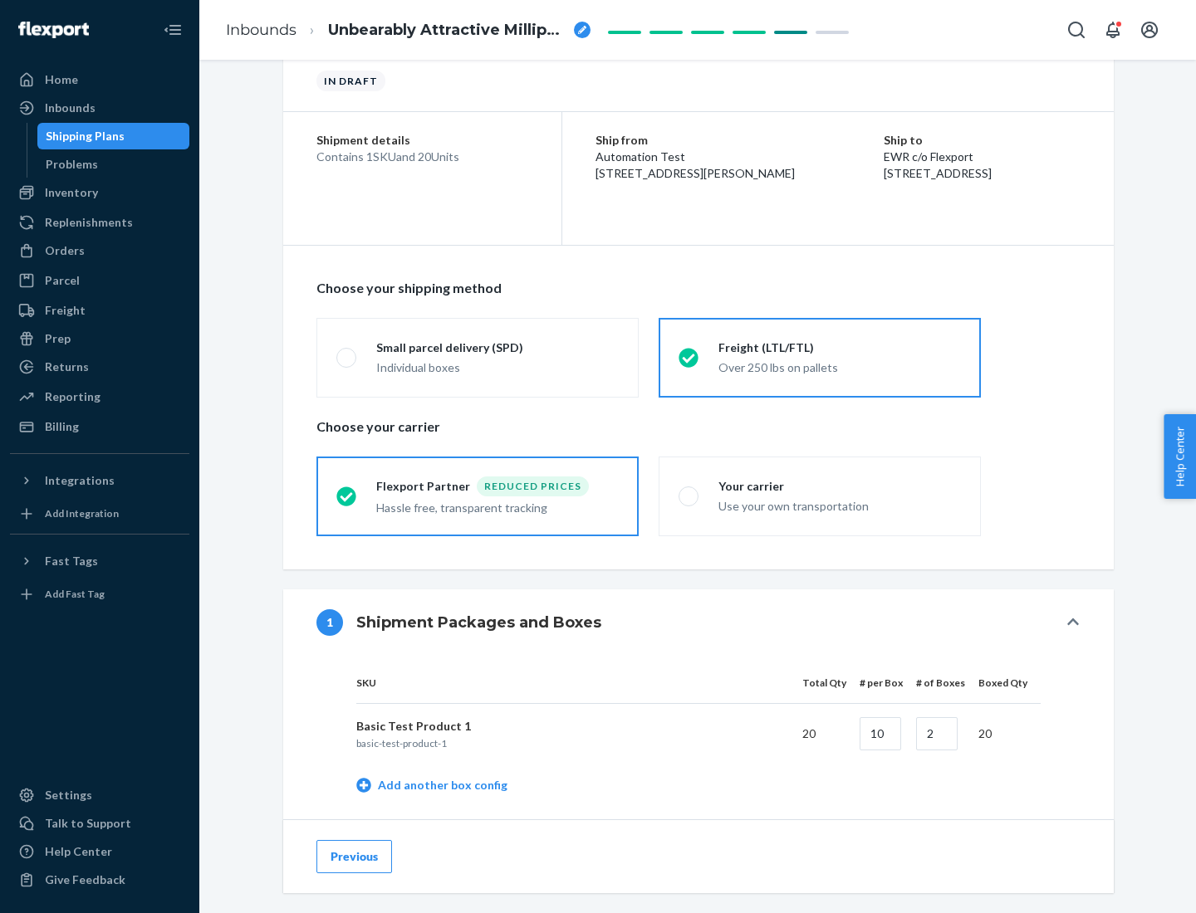
click at [839, 486] on div "Your carrier" at bounding box center [839, 486] width 242 height 17
click at [689, 491] on input "Your carrier Use your own transportation" at bounding box center [683, 496] width 11 height 11
radio input "true"
radio input "false"
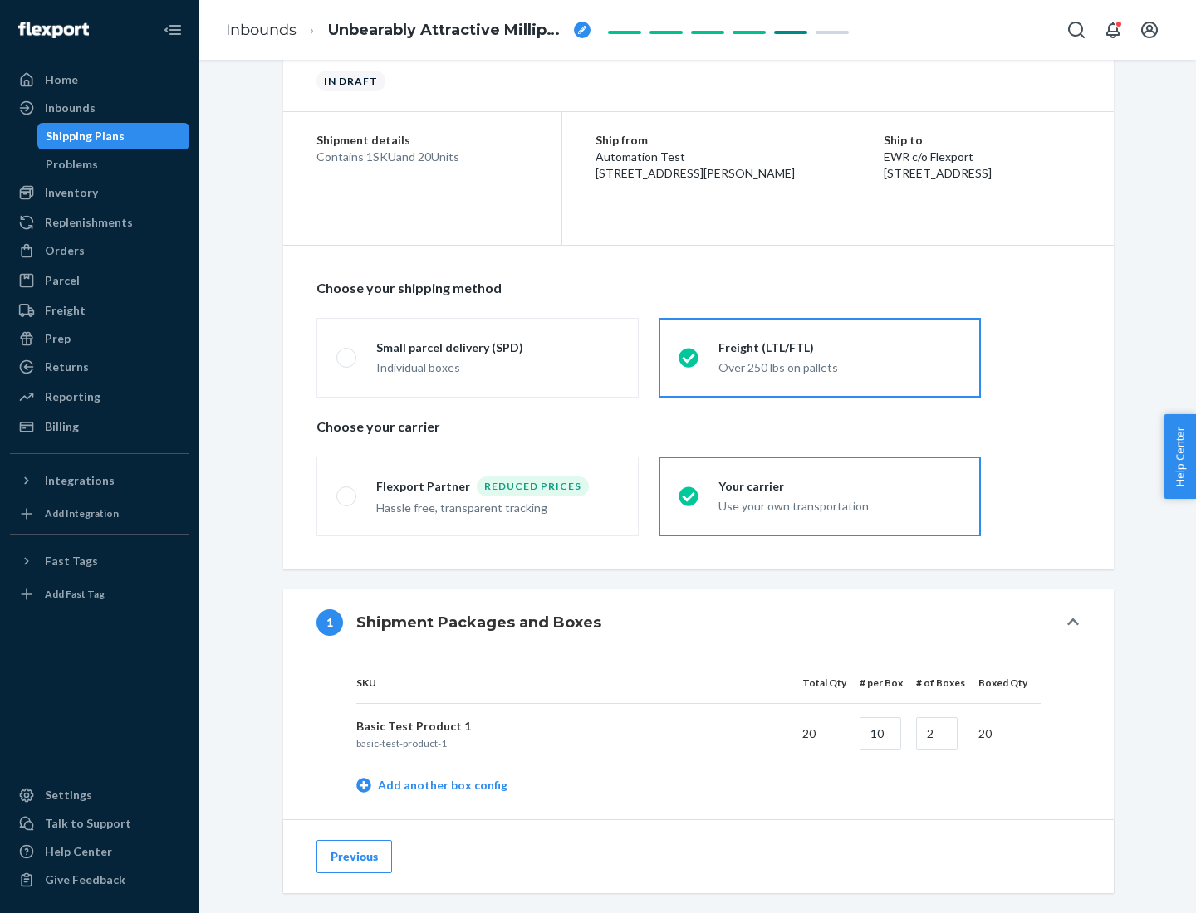
scroll to position [525, 0]
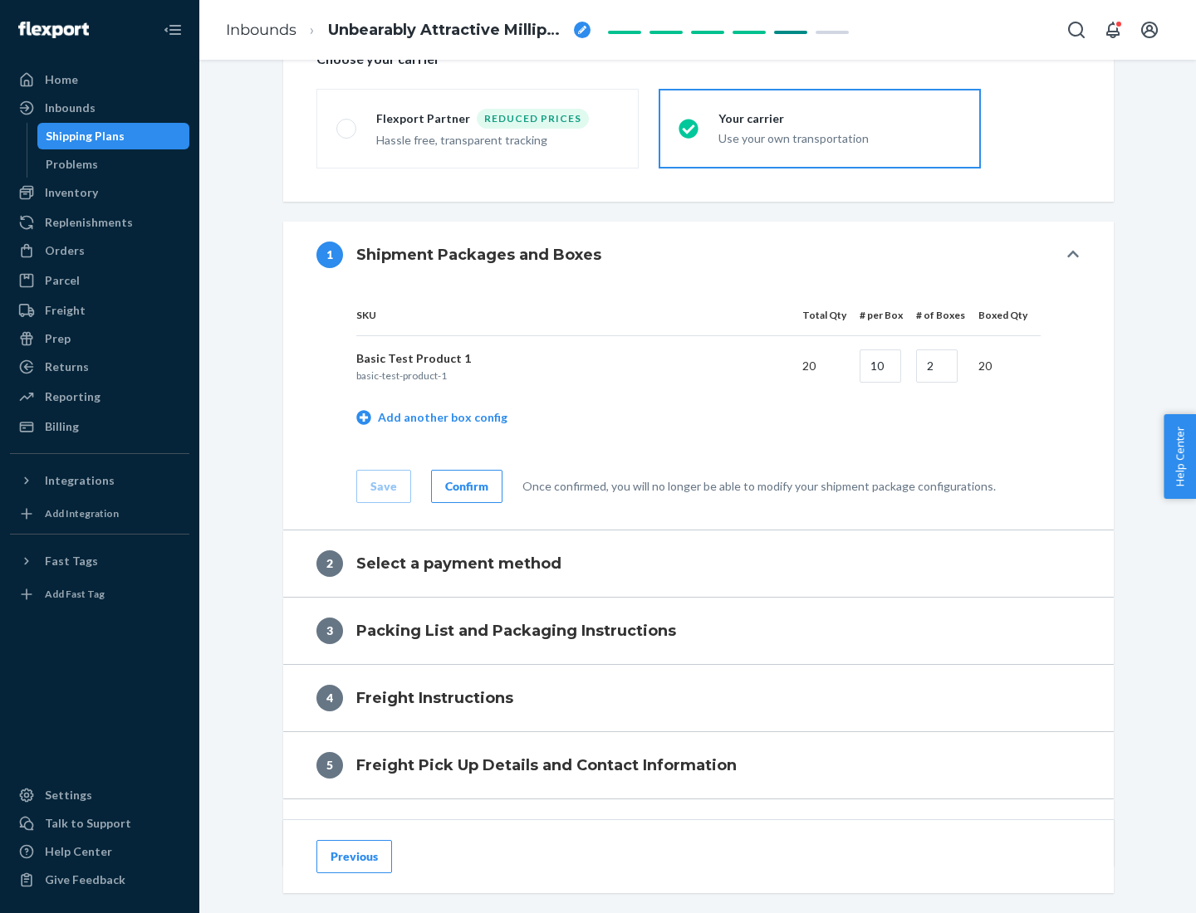
click at [464, 486] on div "Confirm" at bounding box center [466, 486] width 43 height 17
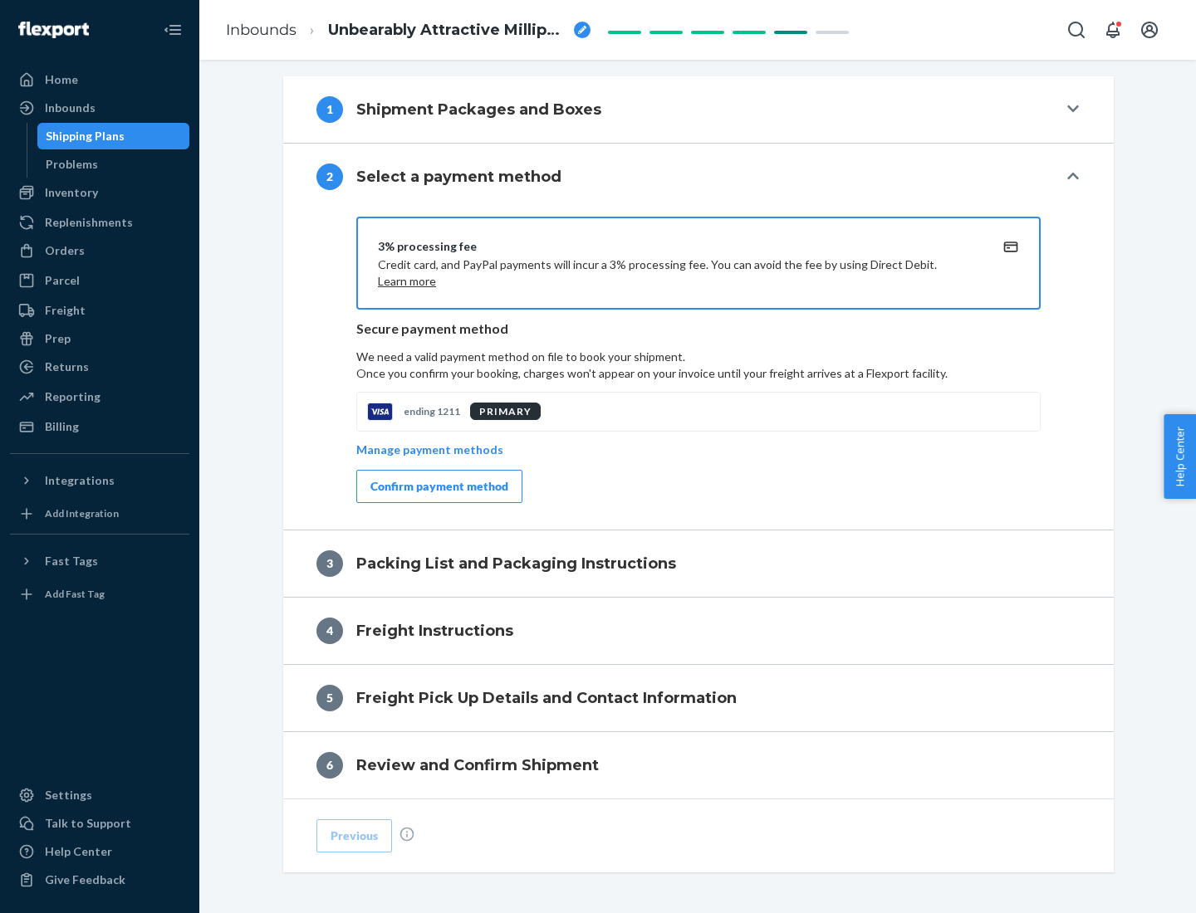
click at [438, 487] on div "Confirm payment method" at bounding box center [439, 486] width 138 height 17
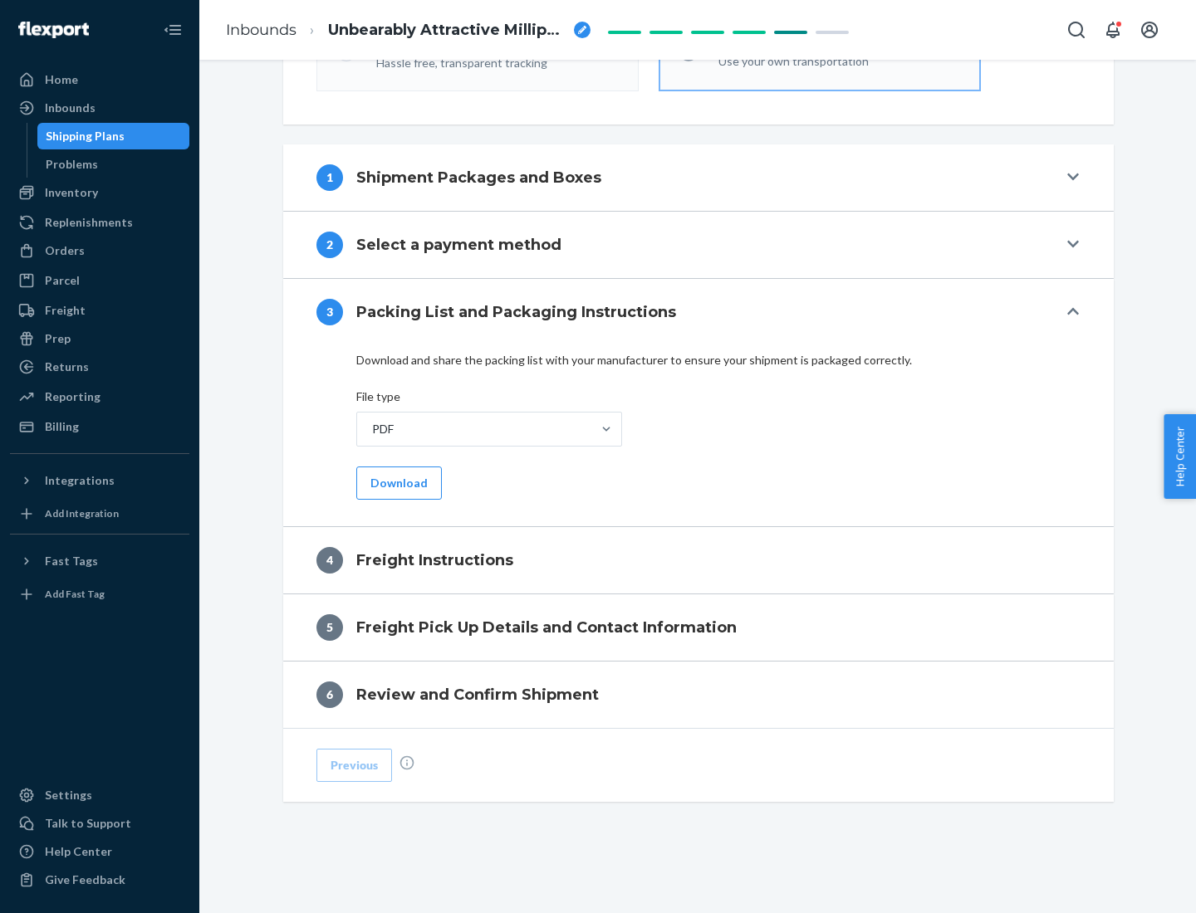
scroll to position [599, 0]
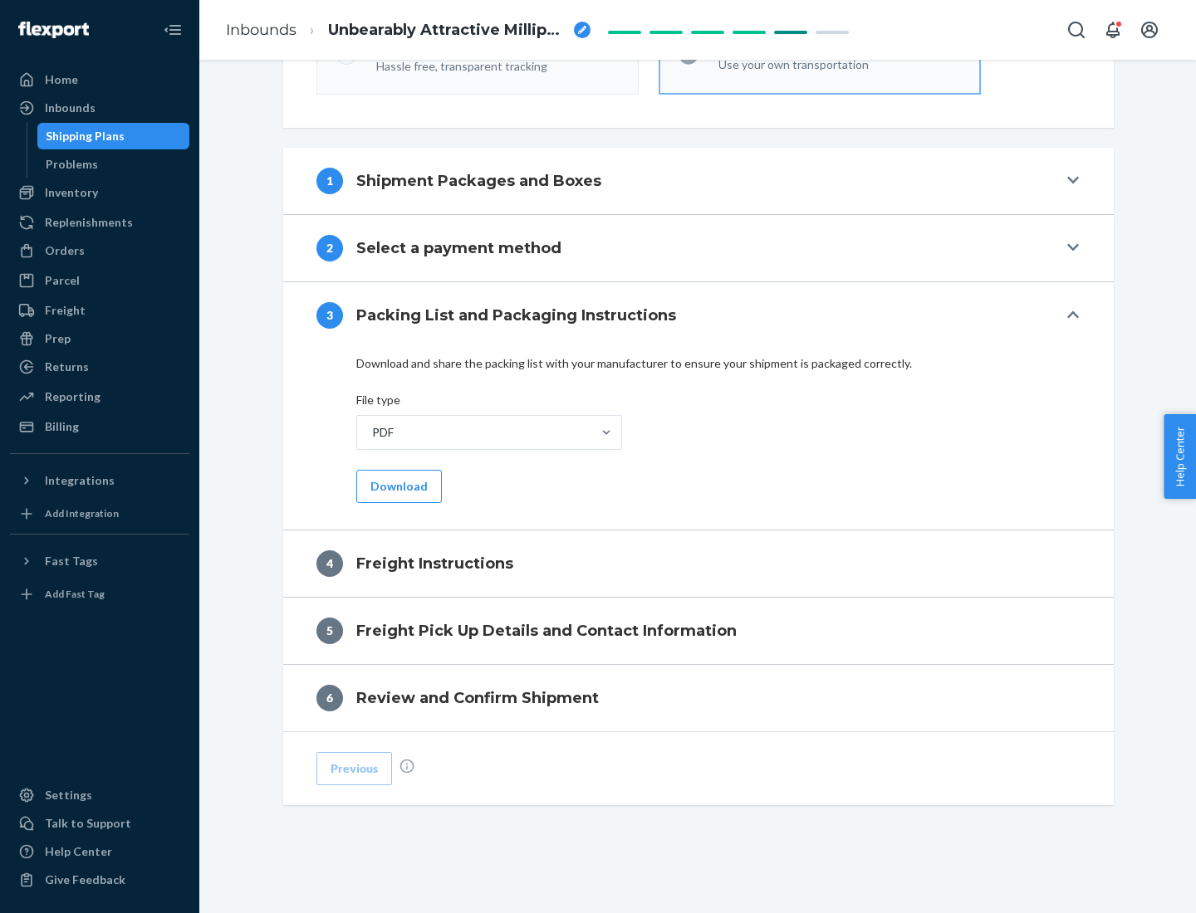
click at [397, 486] on button "Download" at bounding box center [399, 486] width 86 height 33
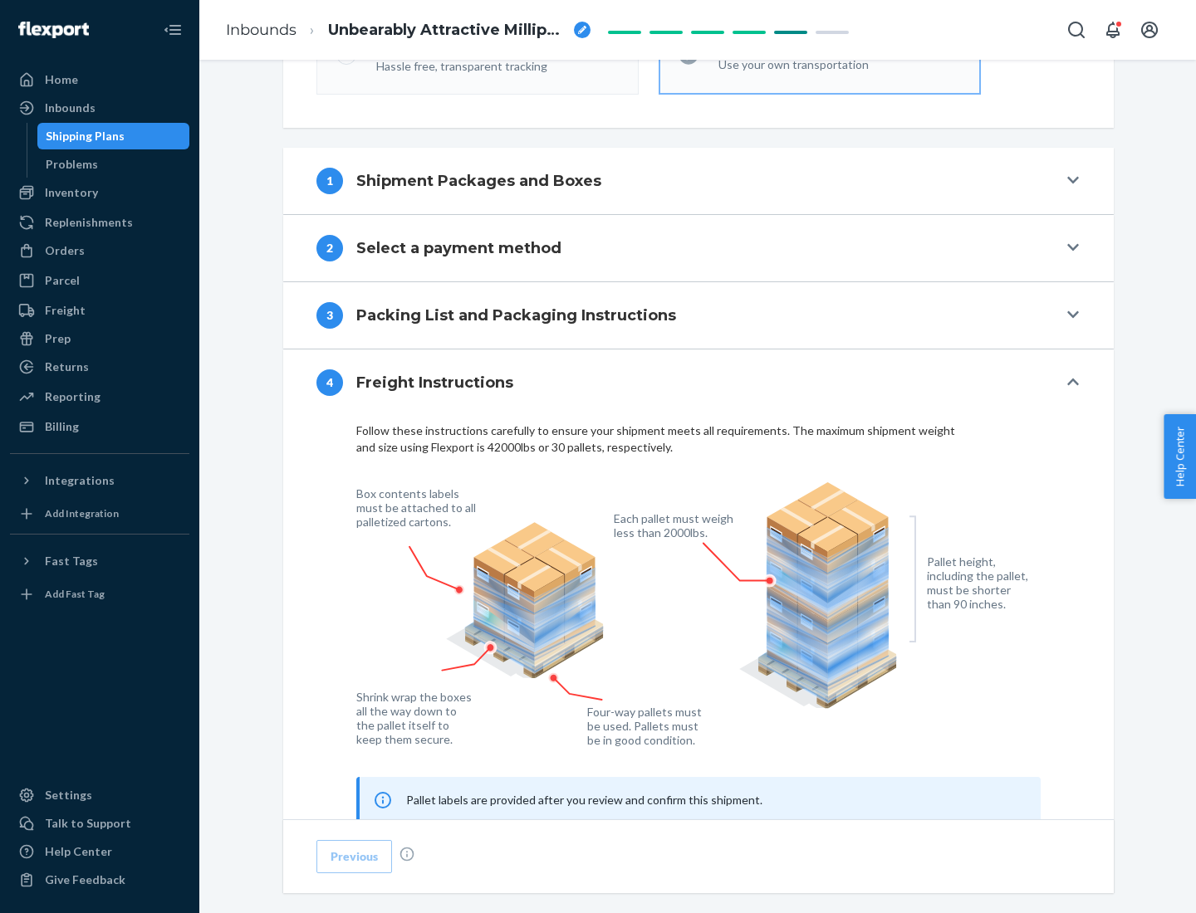
scroll to position [1004, 0]
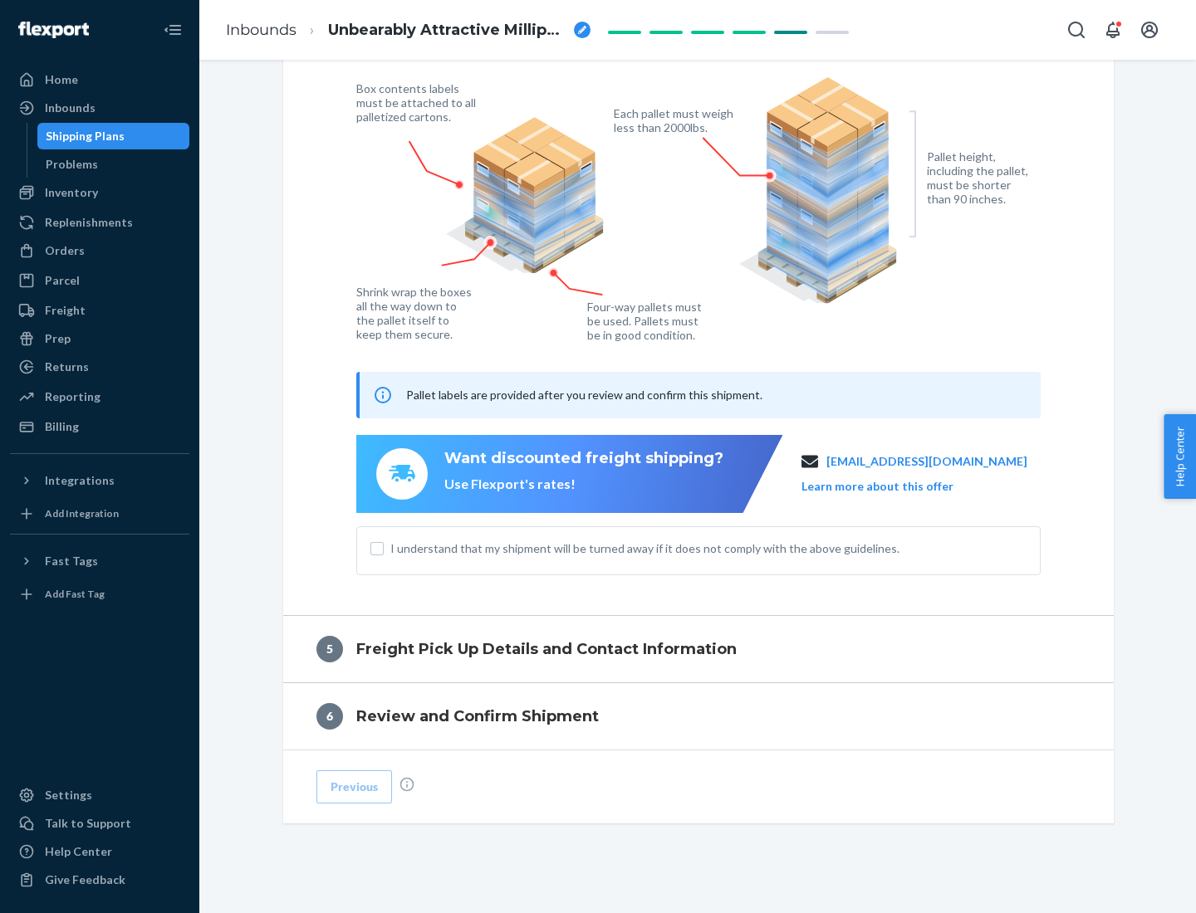
click at [898, 486] on button "Learn more about this offer" at bounding box center [877, 486] width 152 height 17
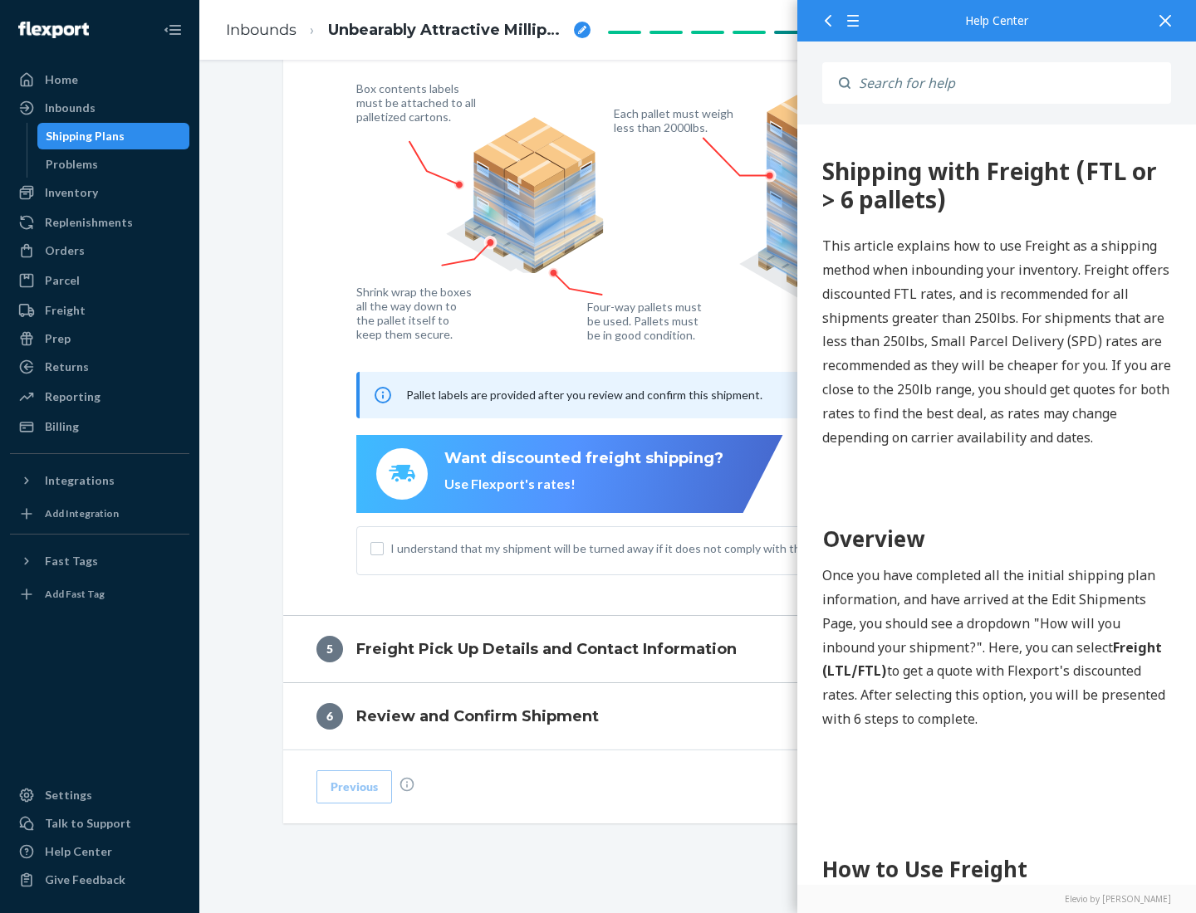
scroll to position [0, 0]
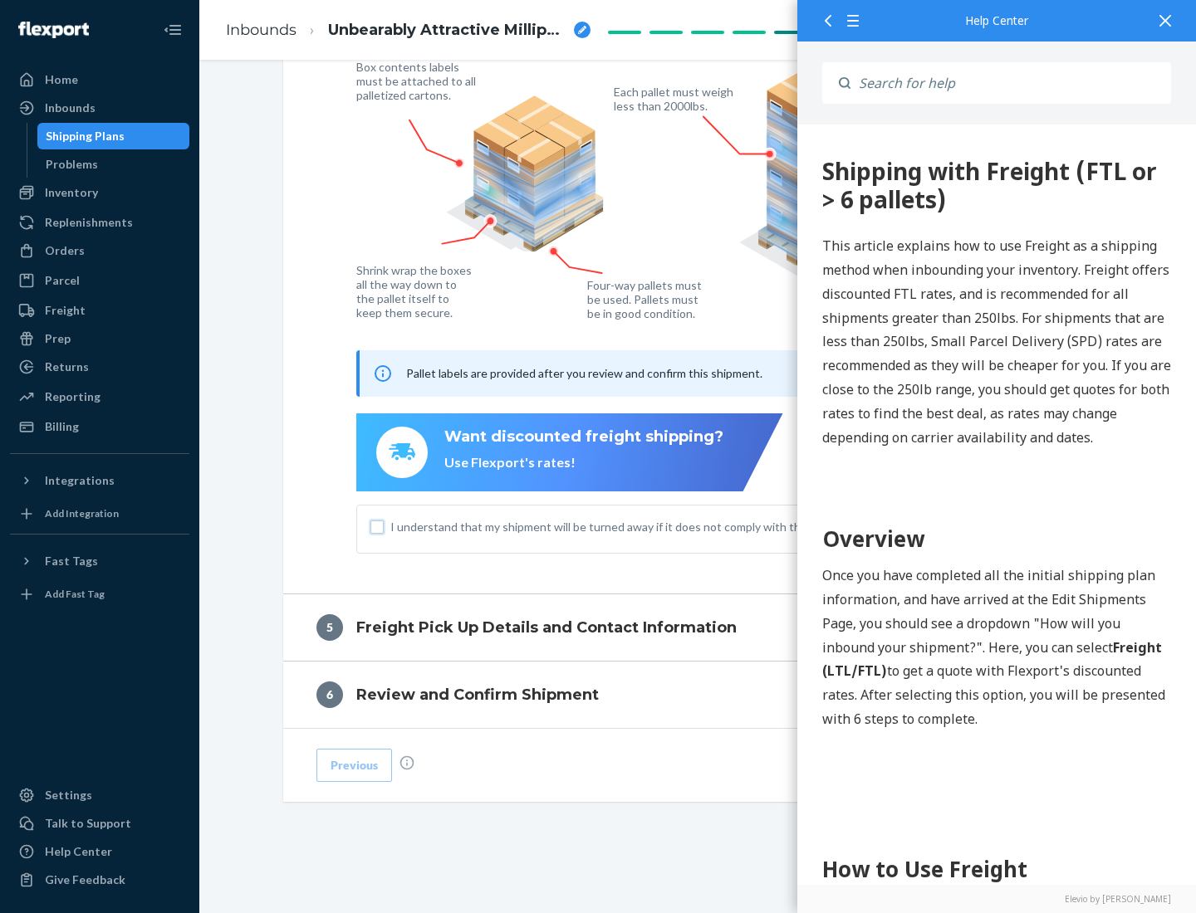
click at [377, 526] on input "I understand that my shipment will be turned away if it does not comply with th…" at bounding box center [376, 527] width 13 height 13
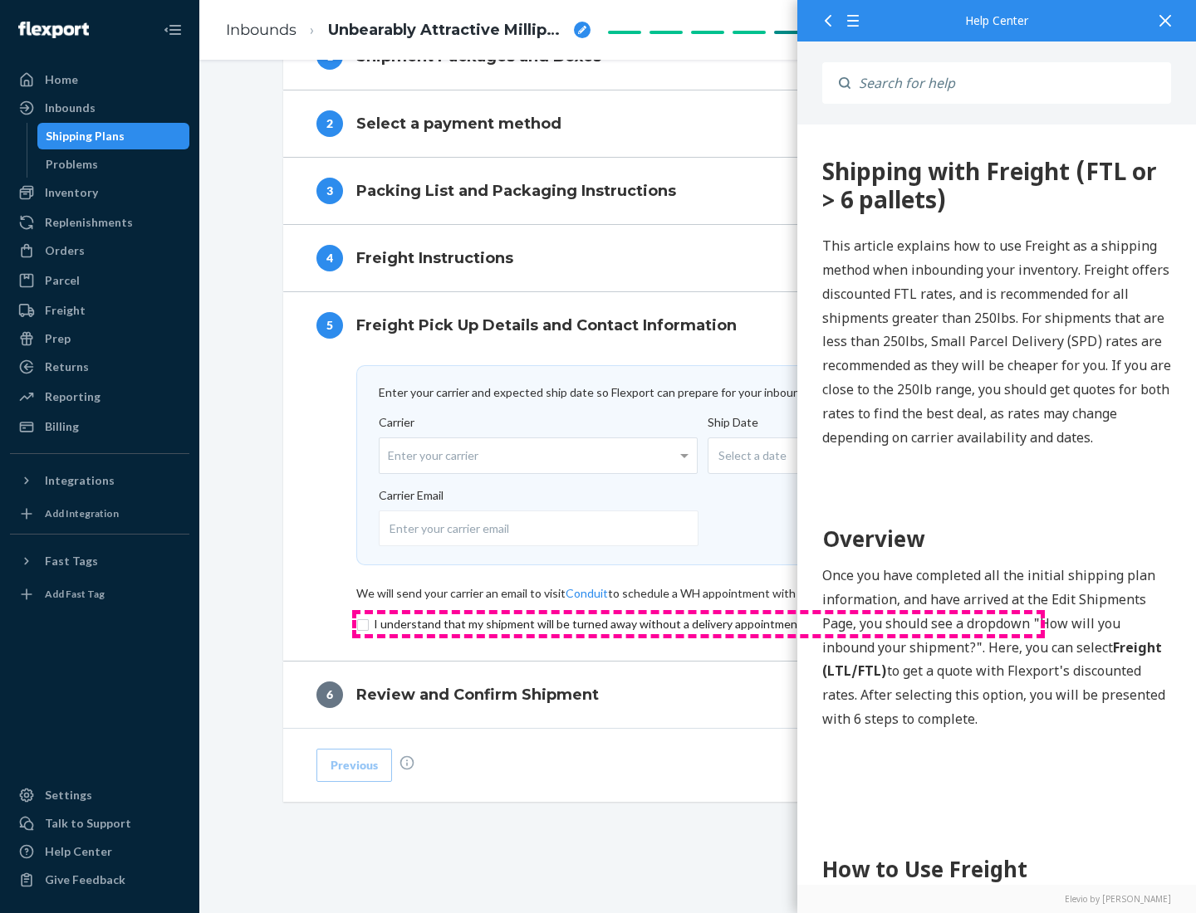
click at [698, 624] on input "checkbox" at bounding box center [698, 624] width 684 height 20
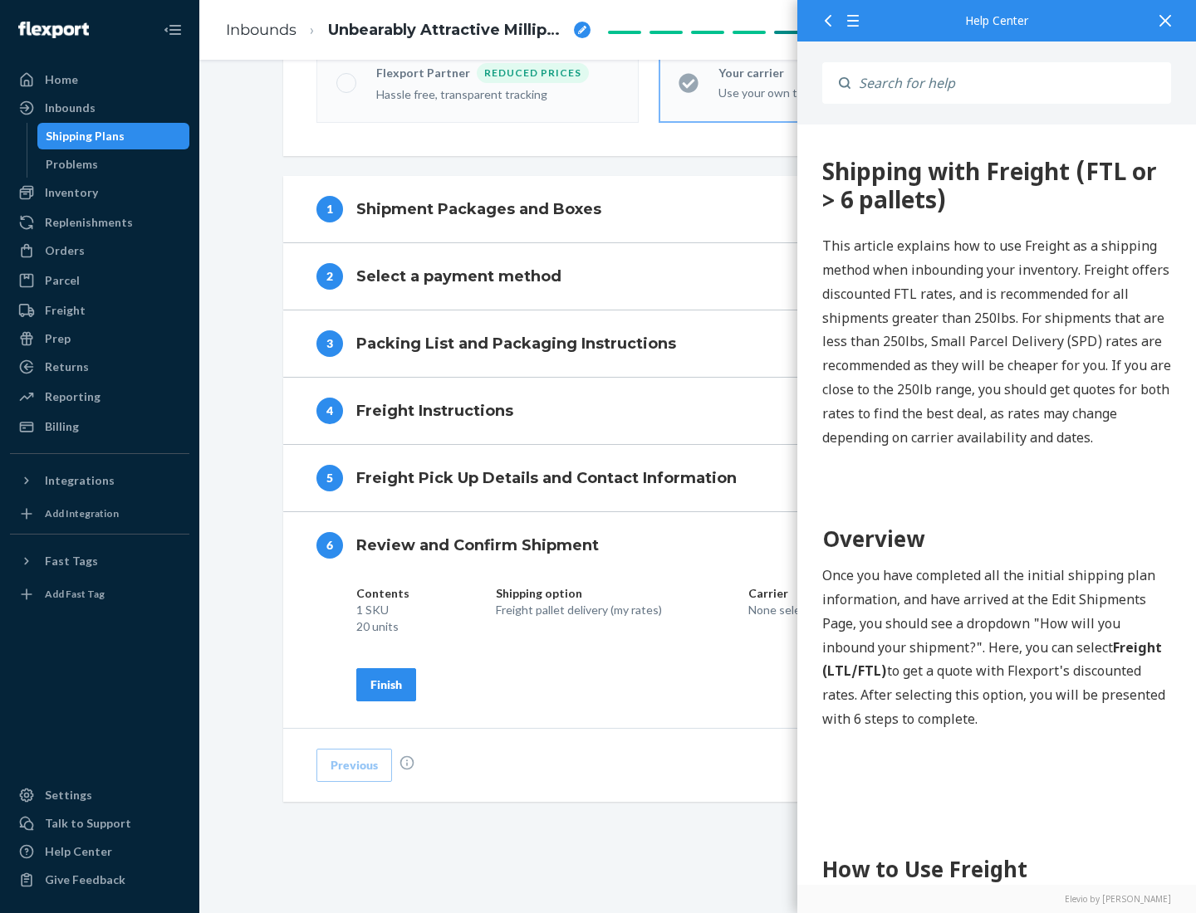
scroll to position [570, 0]
click at [386, 684] on div "Finish" at bounding box center [386, 685] width 32 height 17
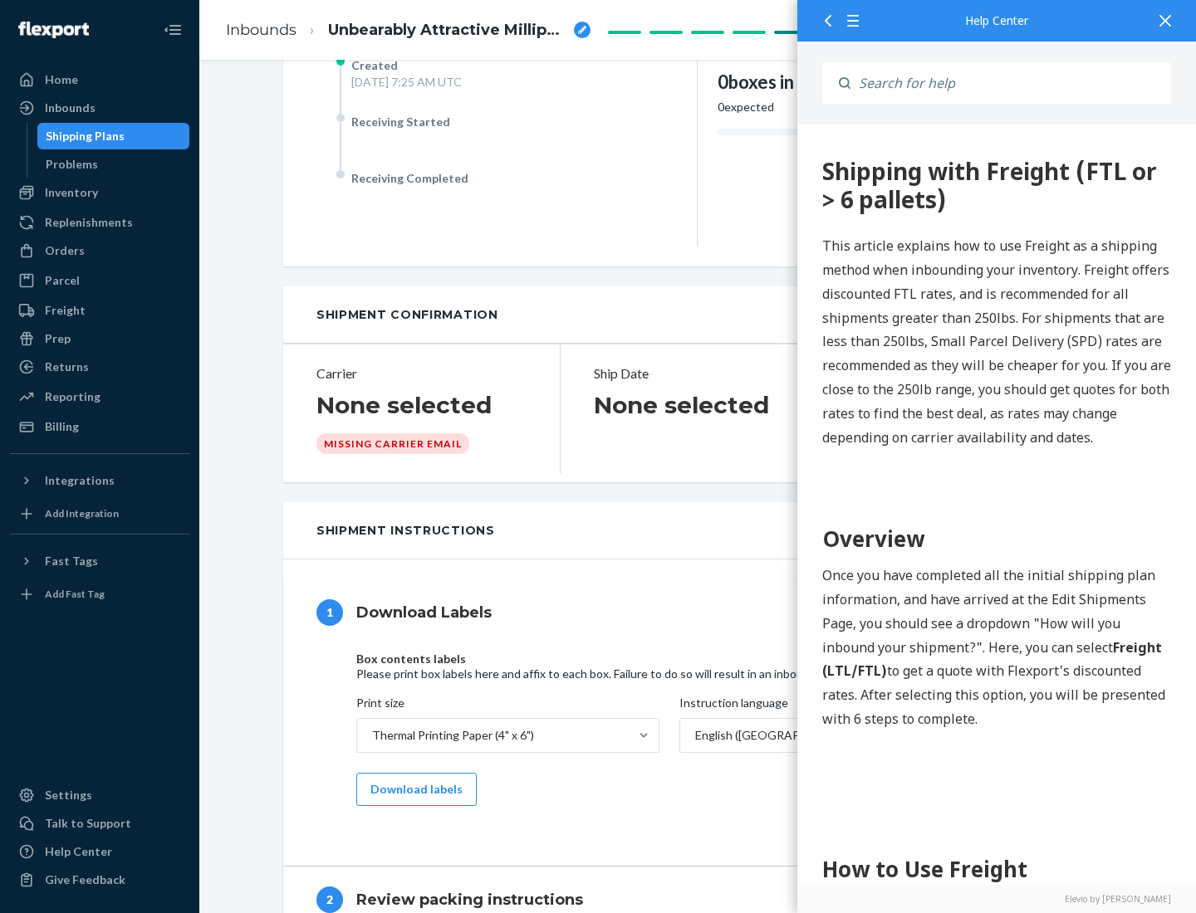
scroll to position [0, 0]
